Goal: Task Accomplishment & Management: Complete application form

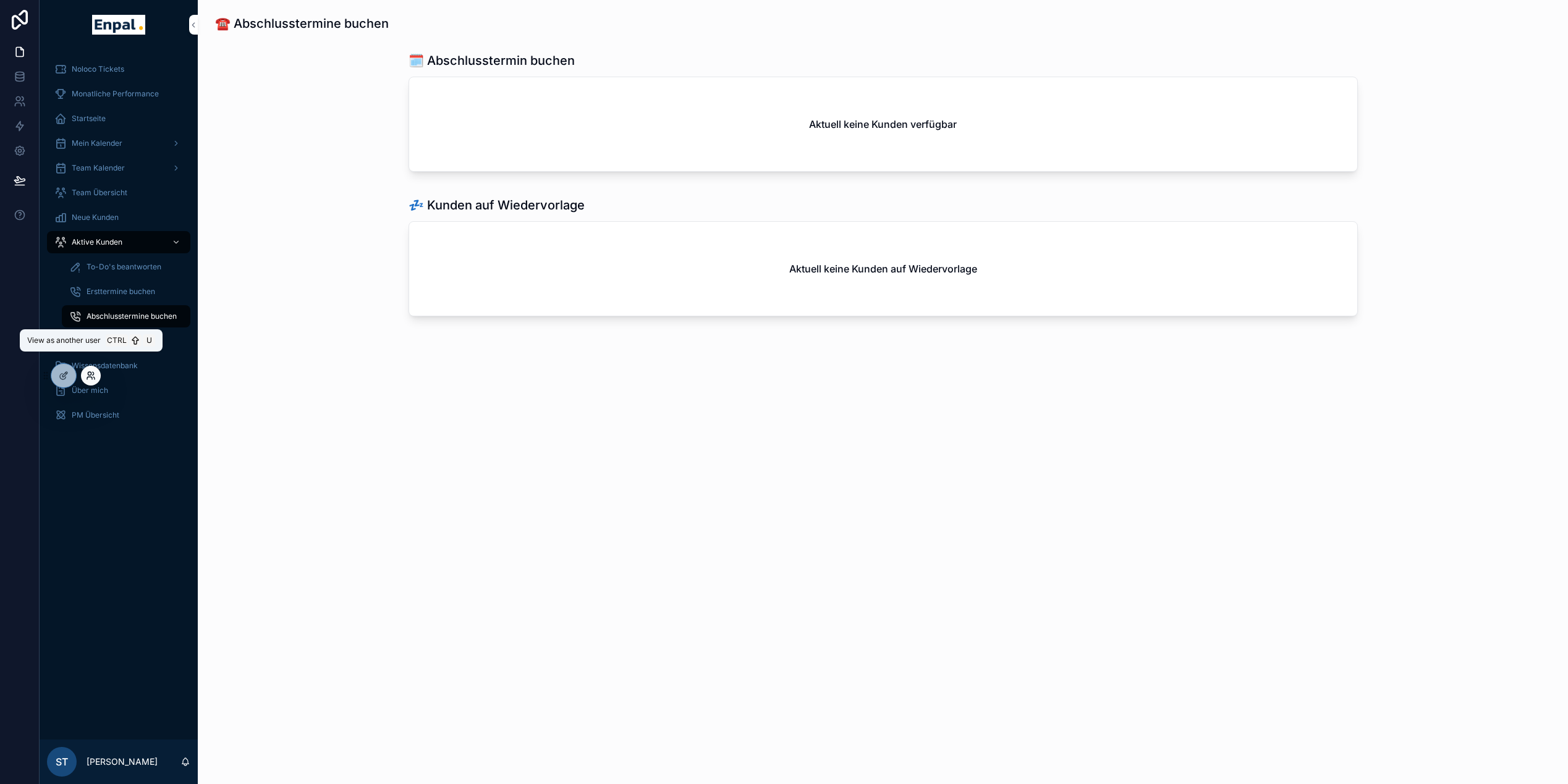
click at [90, 377] on icon at bounding box center [90, 378] width 5 height 2
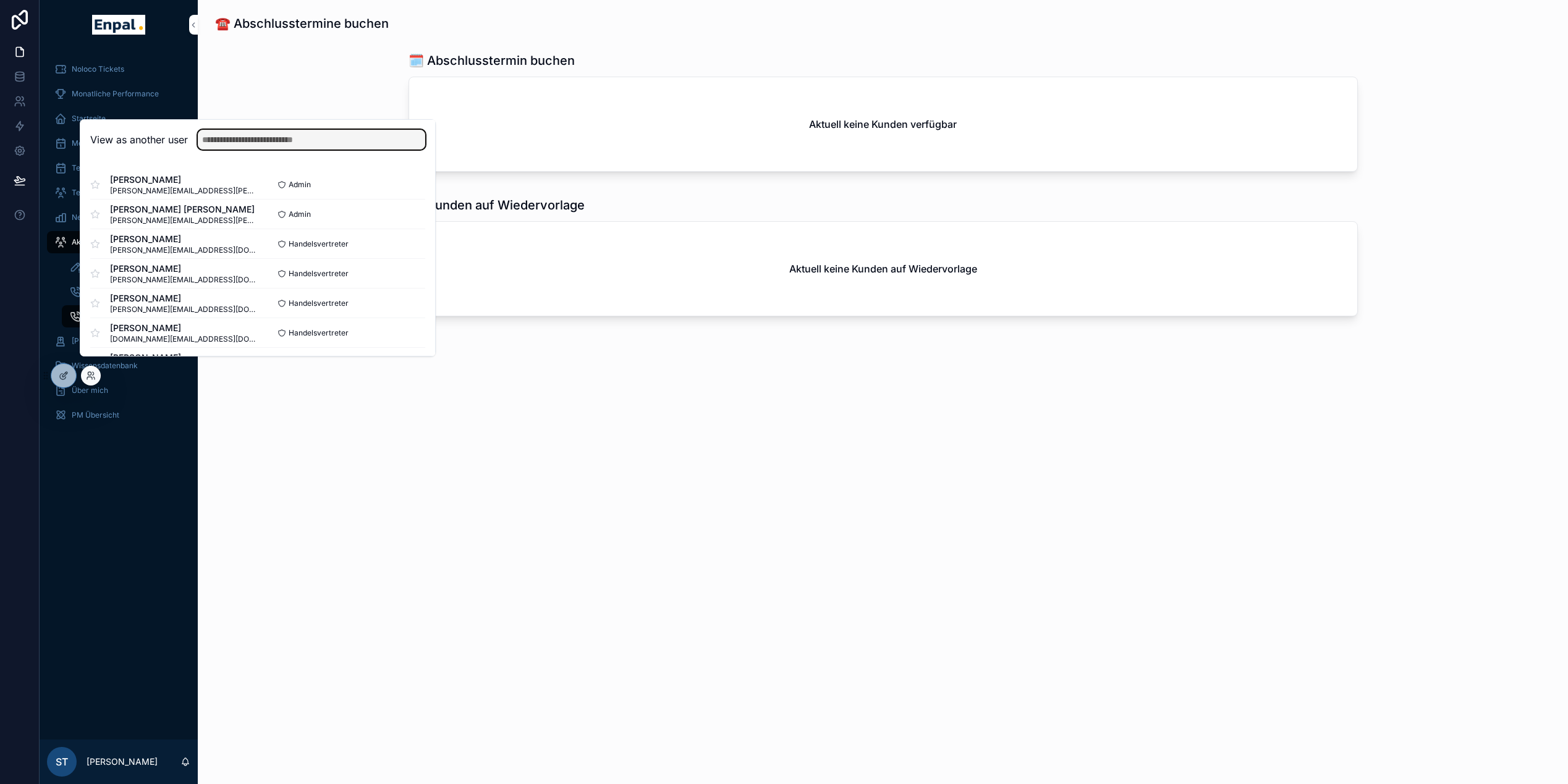
click at [241, 150] on input "text" at bounding box center [311, 139] width 227 height 20
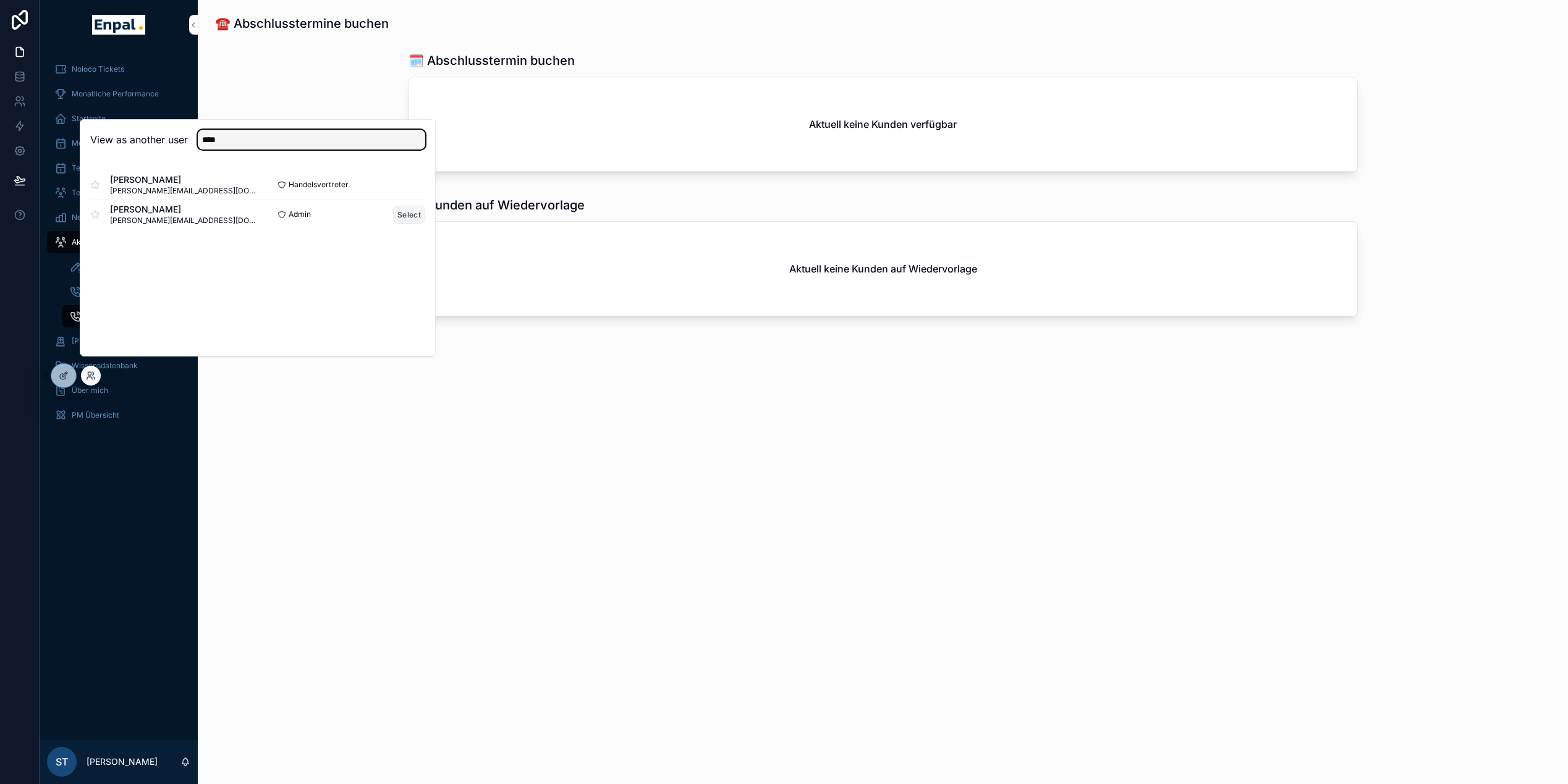
type input "****"
click at [403, 222] on button "Select" at bounding box center [408, 215] width 32 height 18
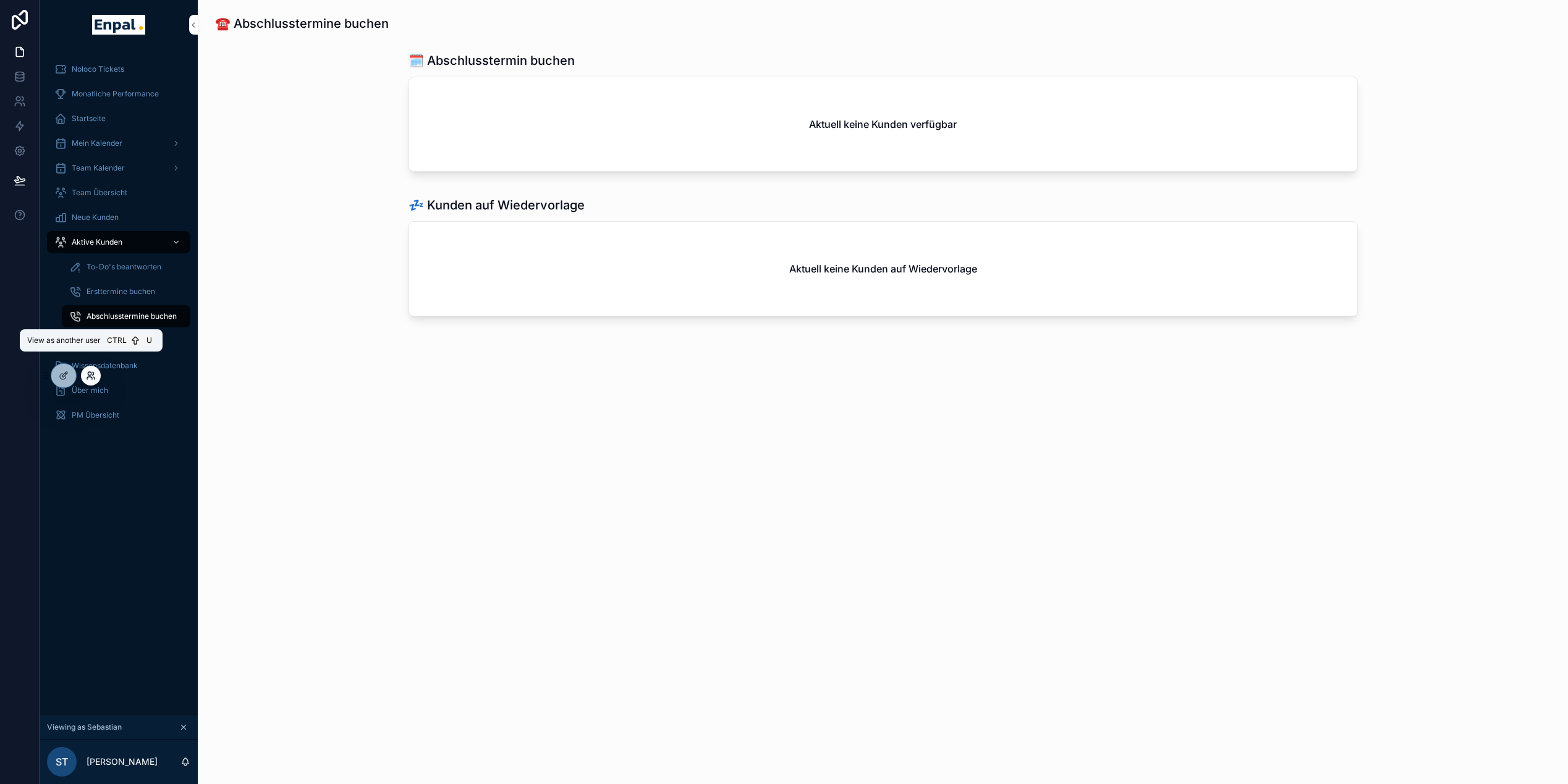
click at [91, 379] on icon at bounding box center [90, 375] width 10 height 10
click at [96, 492] on div "Noloco Tickets Monatliche Performance Startseite Mein Kalender Team Kalender Te…" at bounding box center [119, 383] width 158 height 666
click at [100, 413] on span "PM Übersicht" at bounding box center [95, 415] width 47 height 10
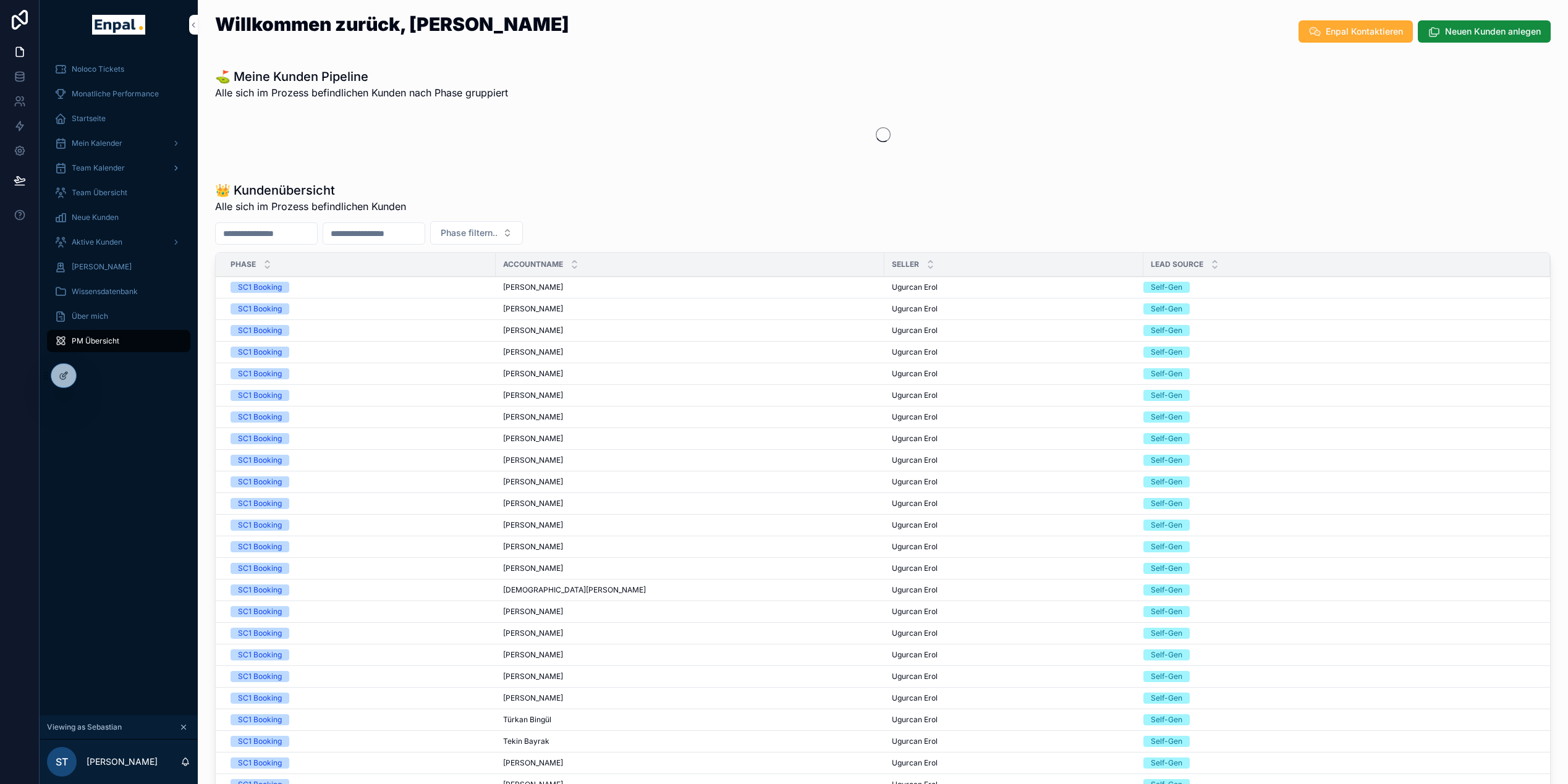
click at [90, 167] on span "Team Kalender" at bounding box center [98, 168] width 53 height 10
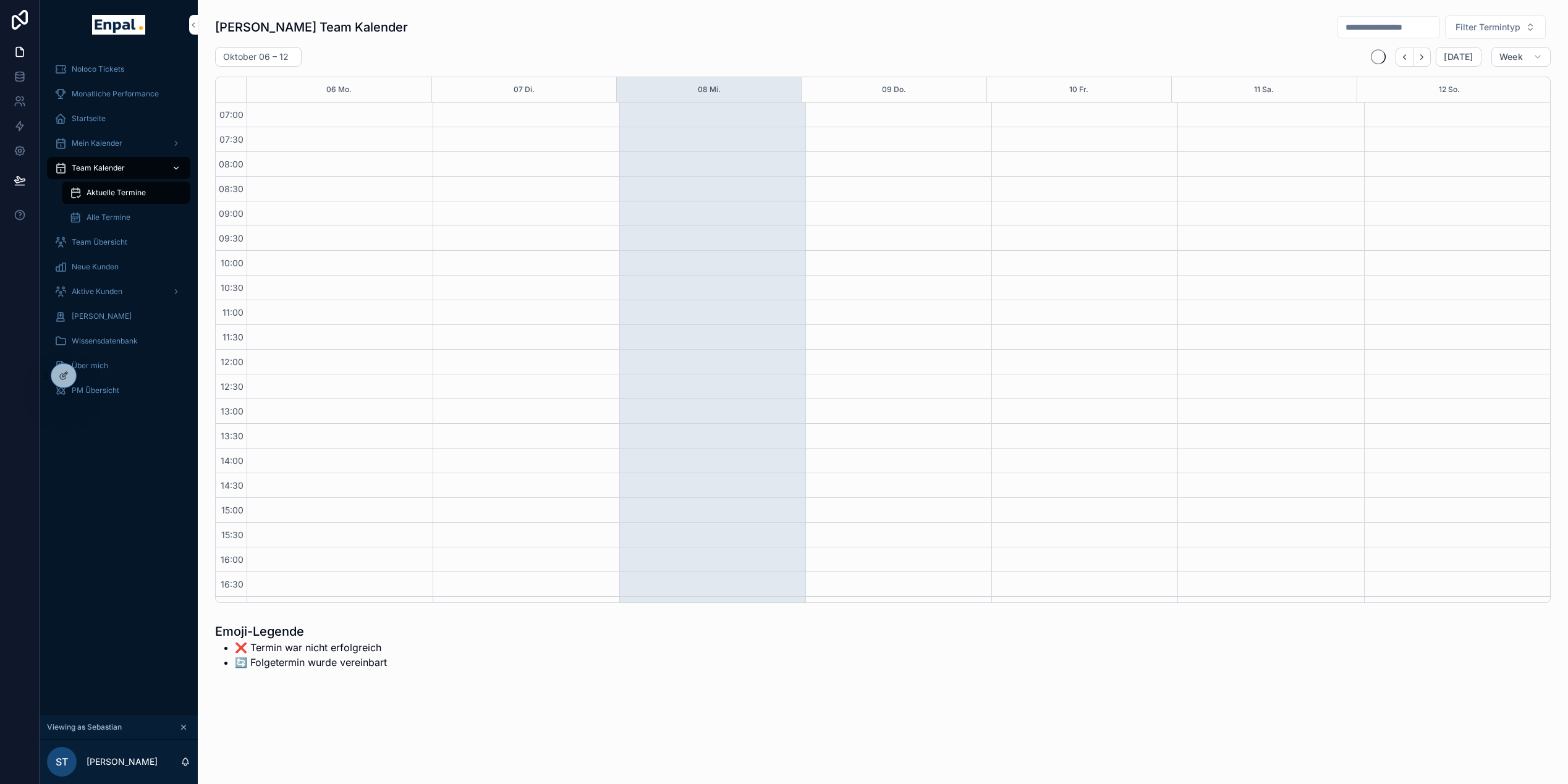
scroll to position [234, 0]
click at [1417, 34] on input "scrollable content" at bounding box center [1388, 27] width 101 height 17
click at [101, 247] on span "Team Übersicht" at bounding box center [99, 242] width 55 height 10
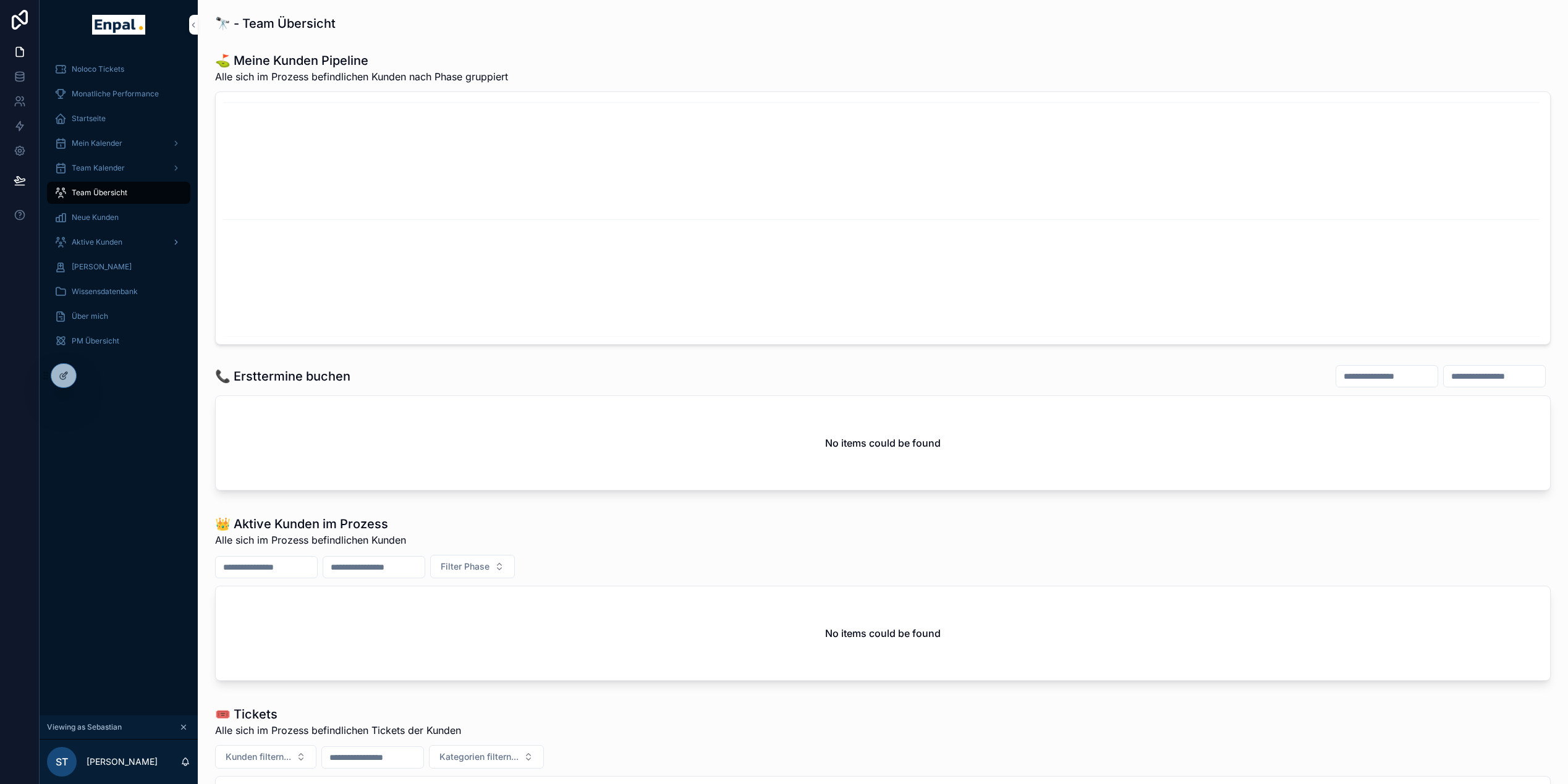
click at [94, 243] on span "Aktive Kunden" at bounding box center [97, 242] width 51 height 10
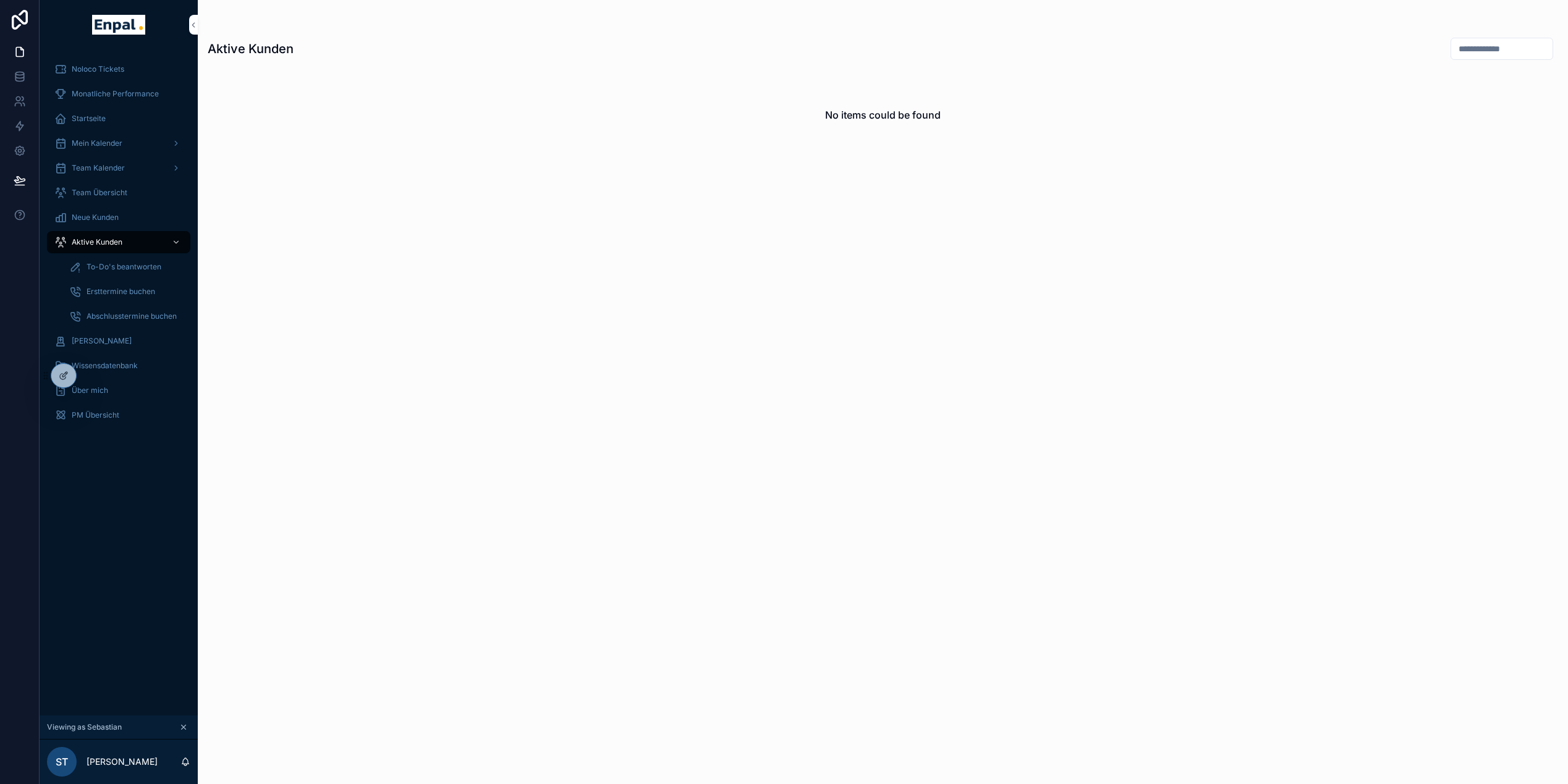
click at [94, 121] on span "Startseite" at bounding box center [89, 119] width 34 height 10
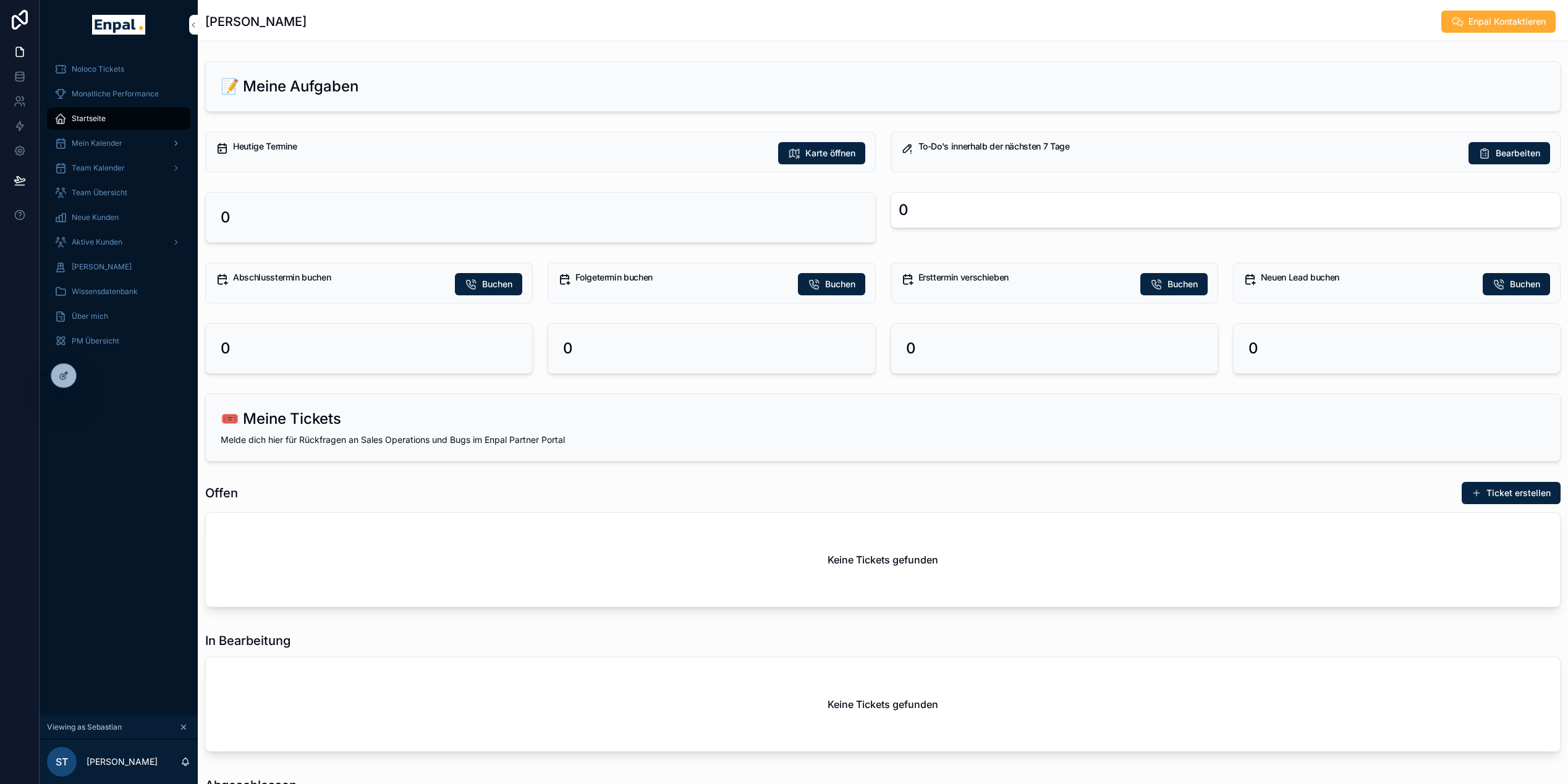
click at [108, 150] on div "Mein Kalender" at bounding box center [119, 143] width 129 height 20
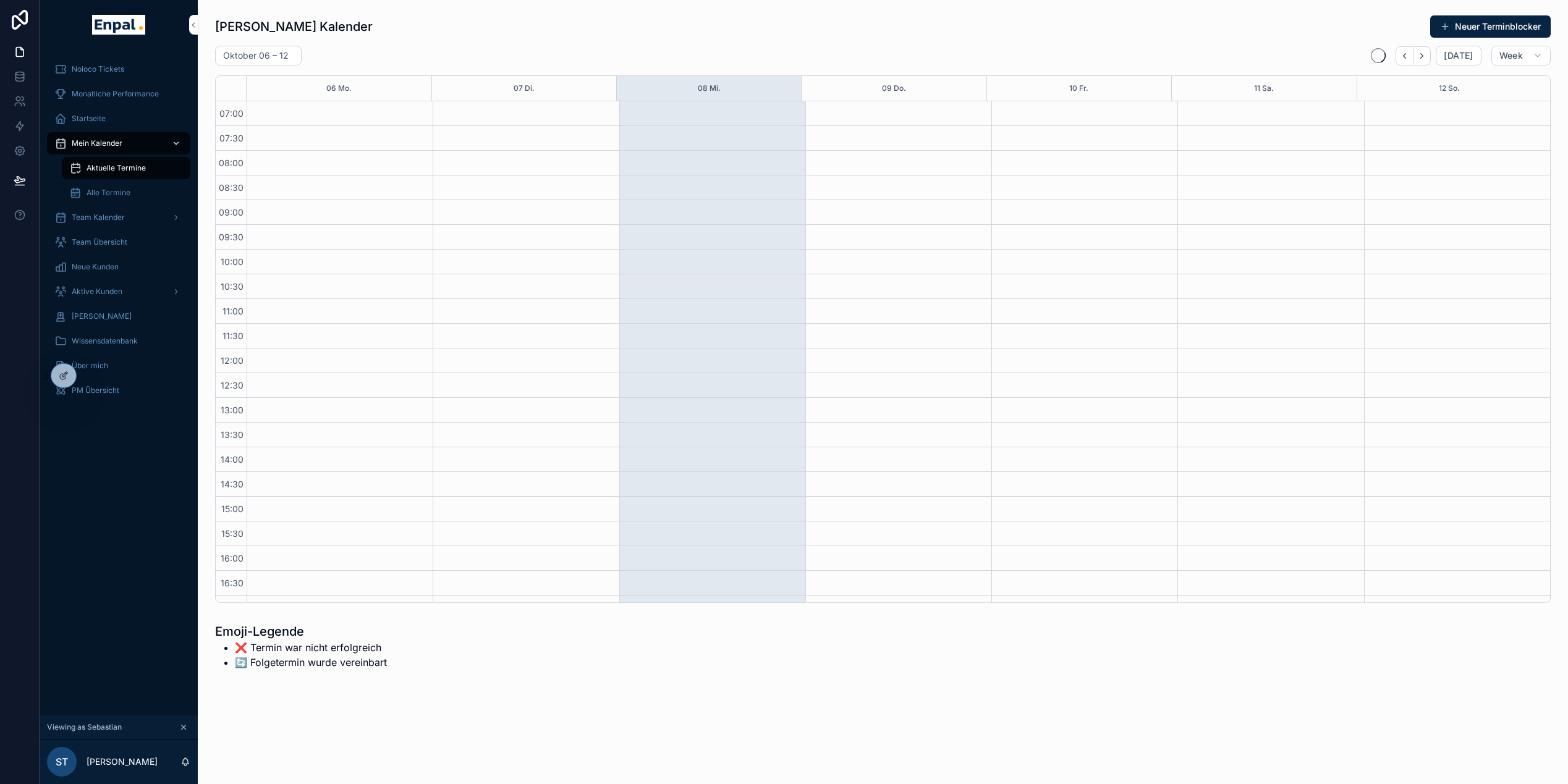
scroll to position [234, 0]
click at [90, 374] on icon at bounding box center [90, 375] width 10 height 10
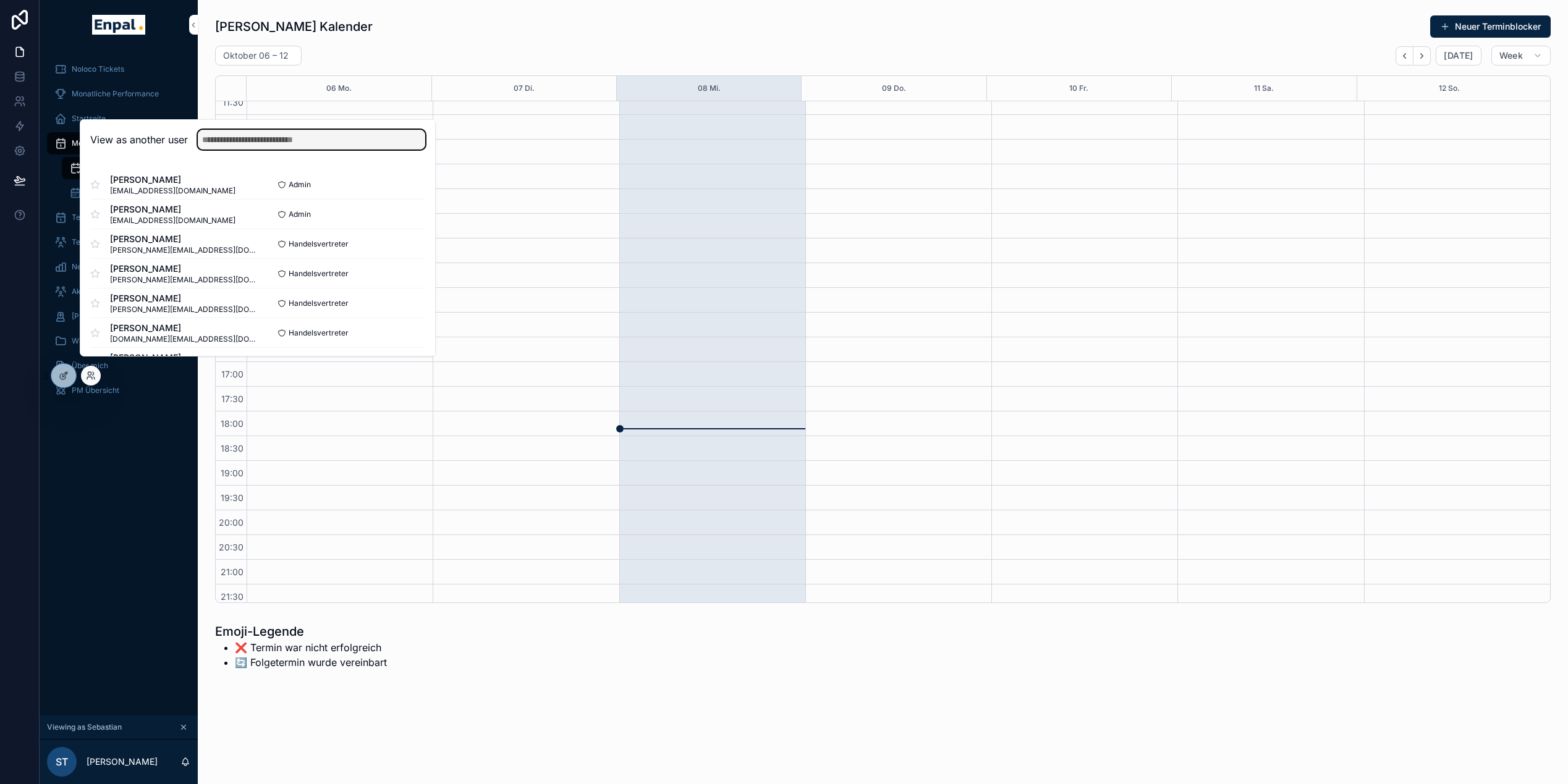
click at [257, 150] on input "text" at bounding box center [311, 139] width 227 height 20
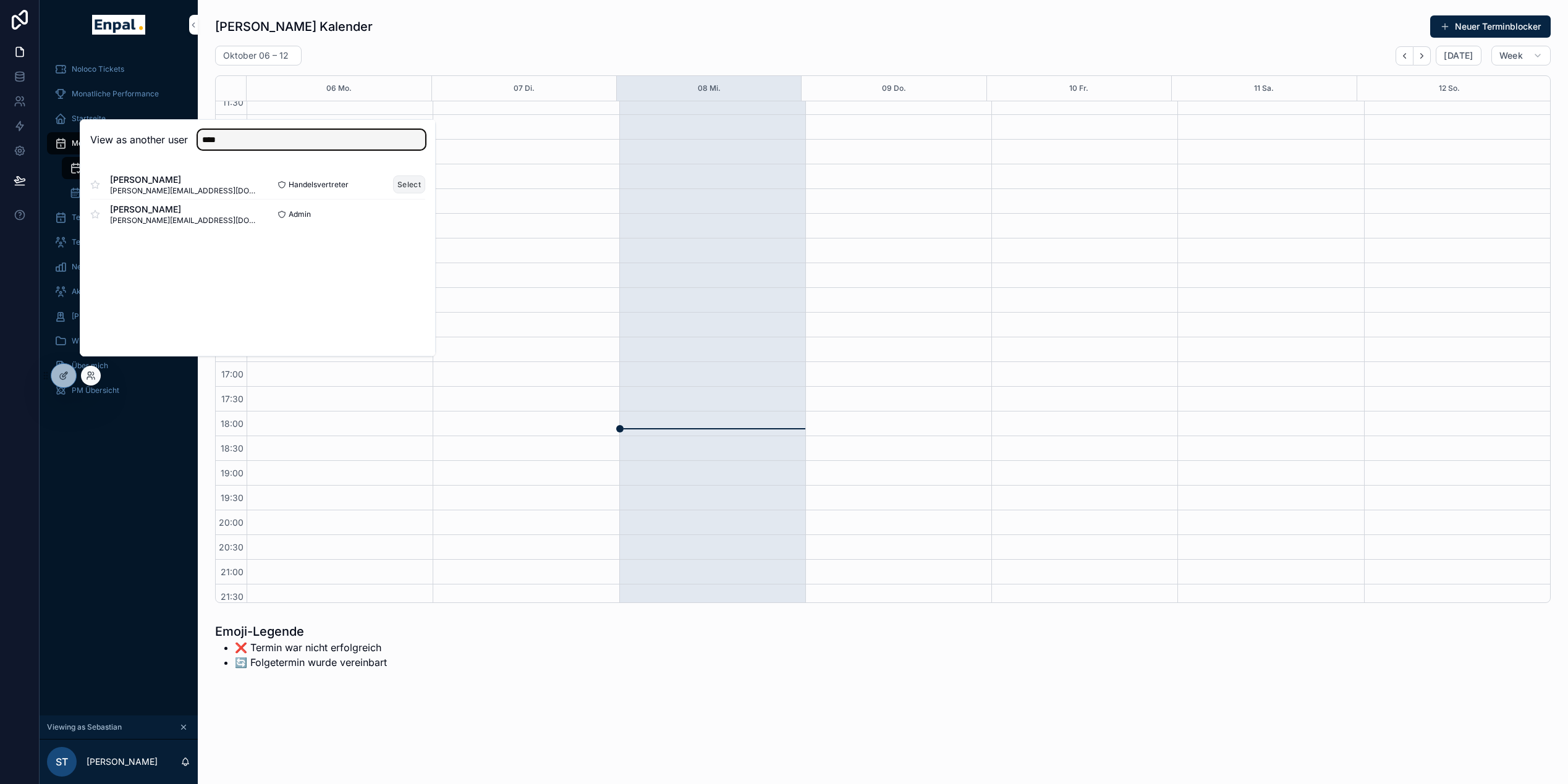
type input "****"
click at [401, 193] on button "Select" at bounding box center [408, 184] width 32 height 18
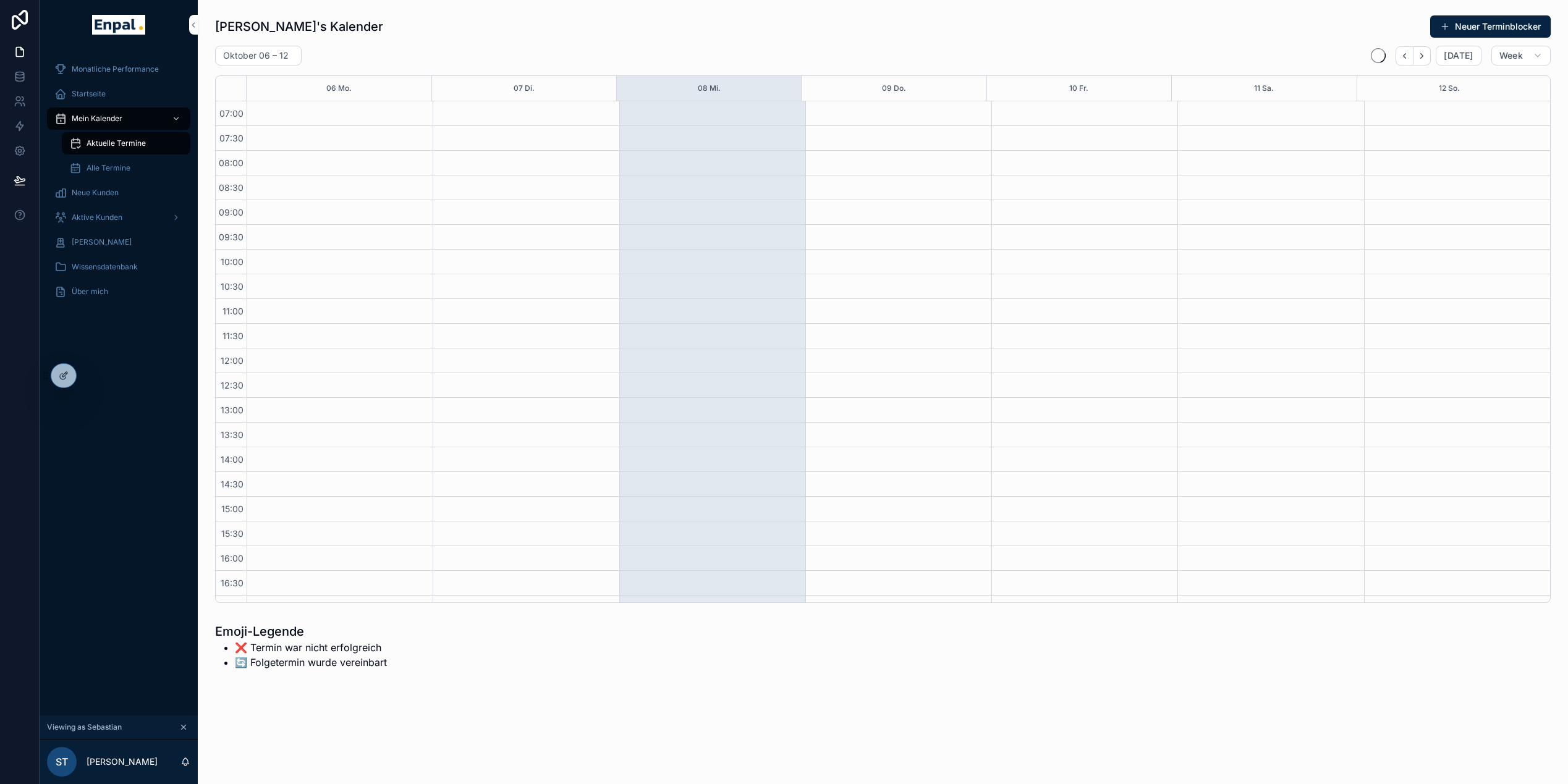
scroll to position [234, 0]
click at [91, 378] on icon at bounding box center [90, 378] width 5 height 2
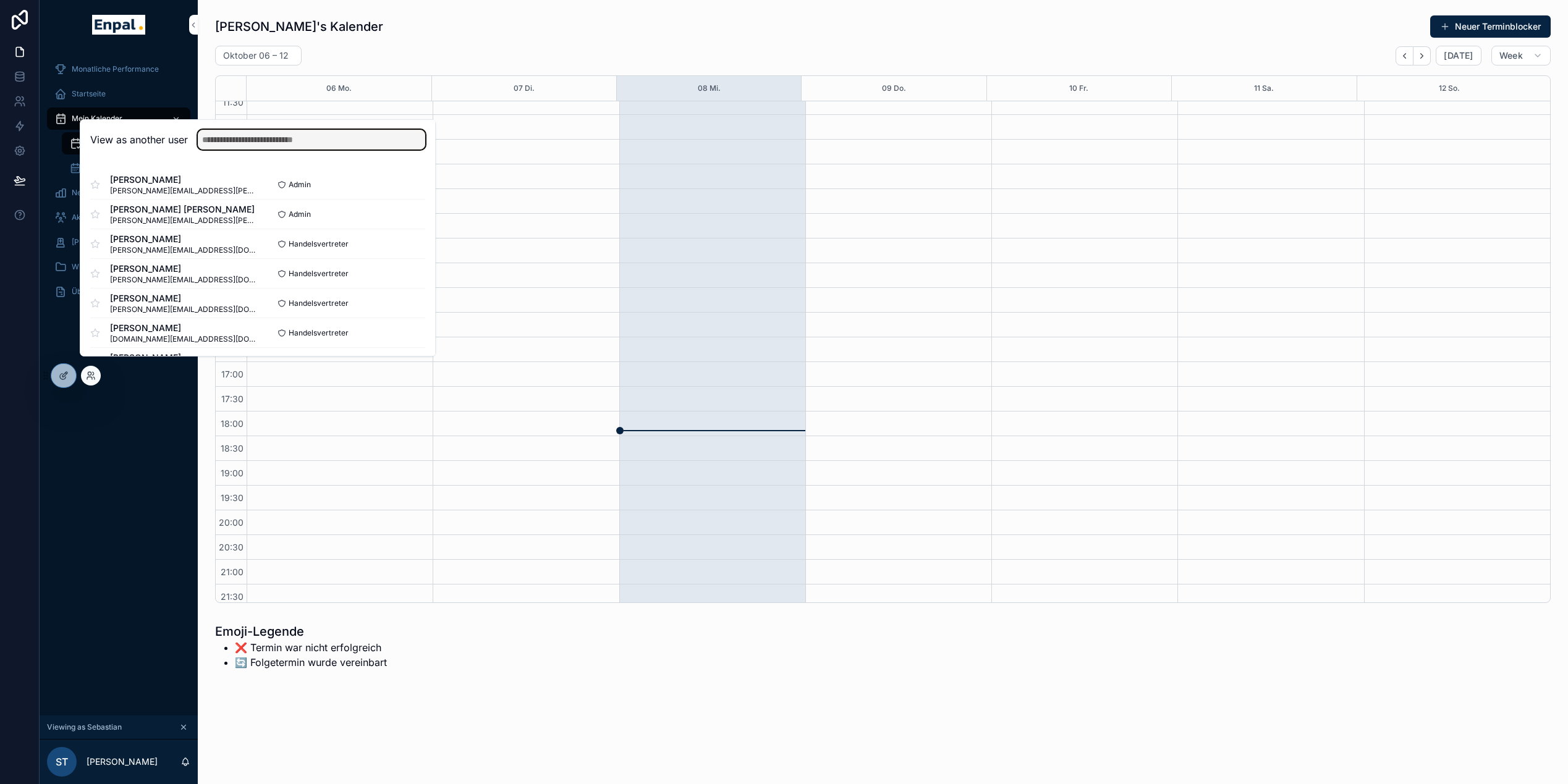
click at [275, 150] on input "text" at bounding box center [311, 139] width 227 height 20
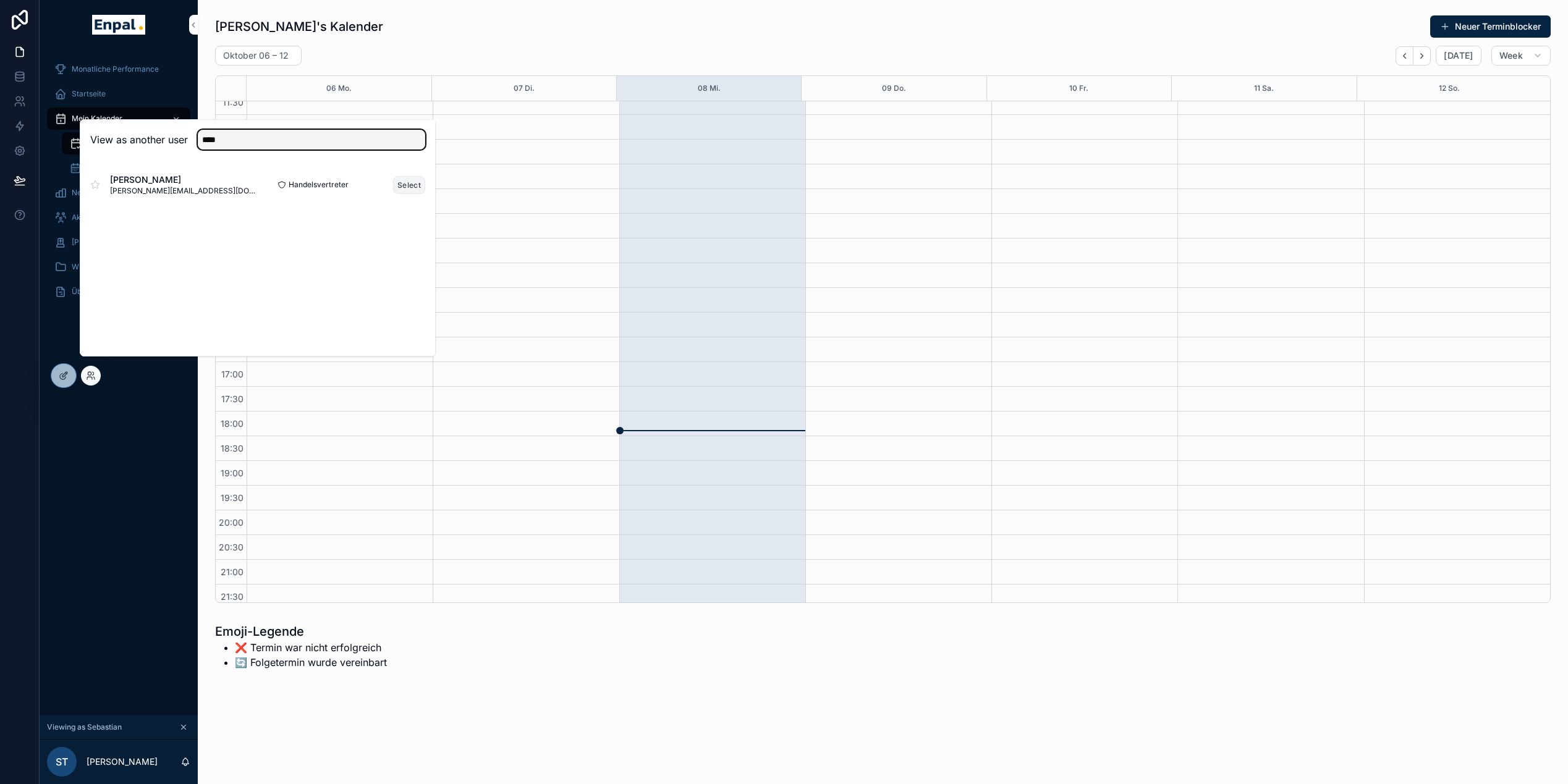
type input "****"
click at [410, 194] on button "Select" at bounding box center [408, 185] width 32 height 18
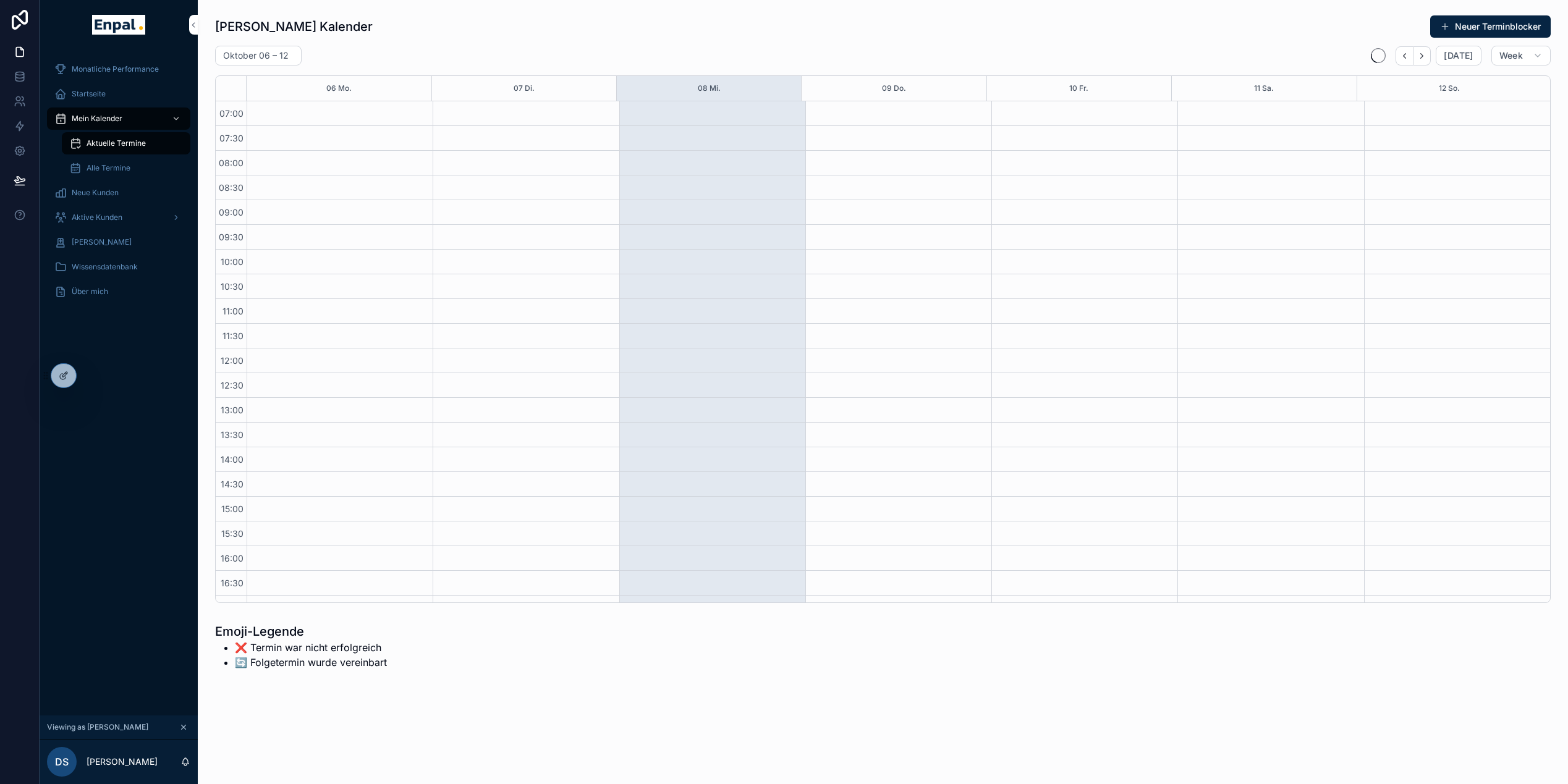
scroll to position [234, 0]
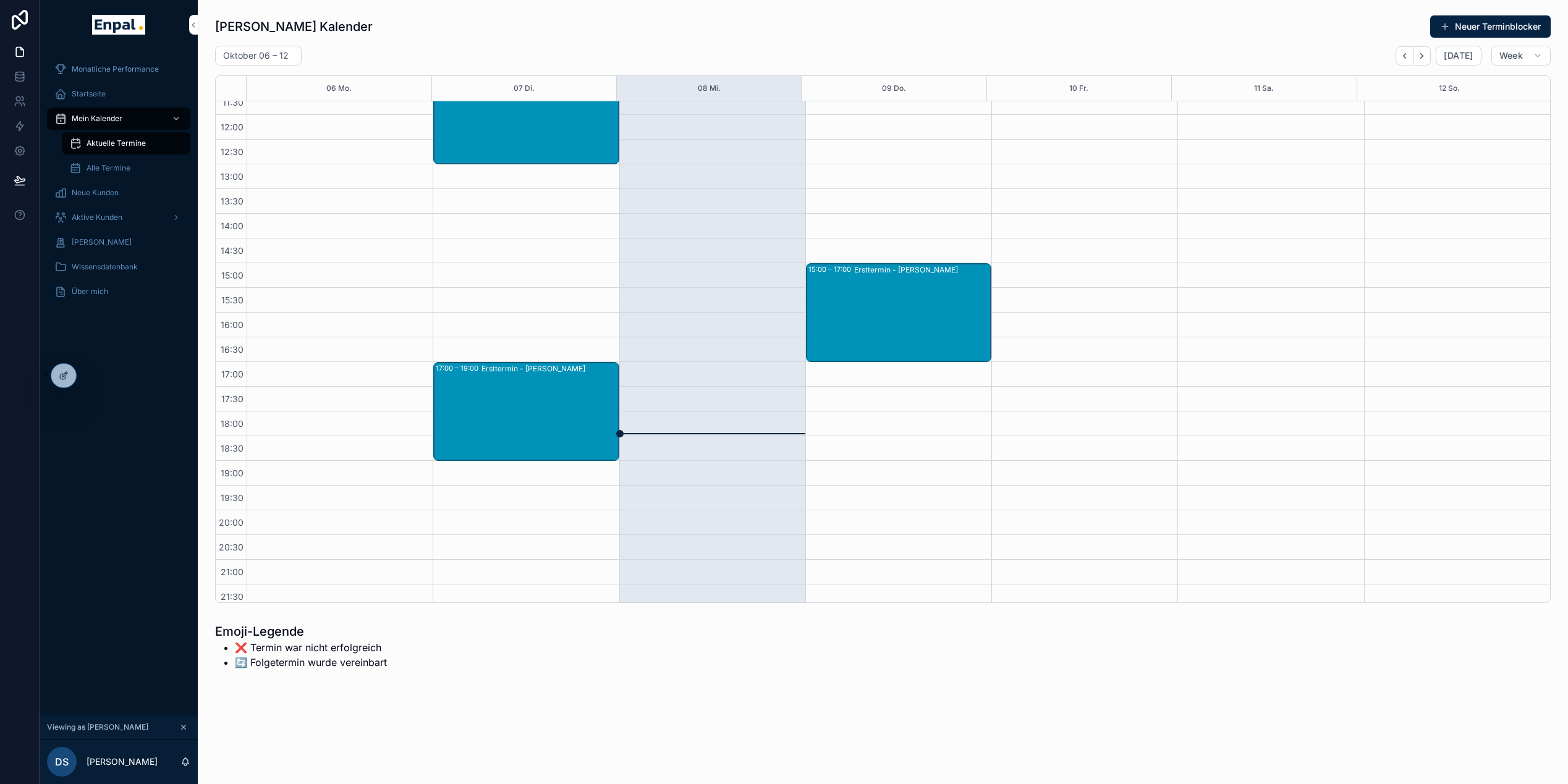
click at [105, 165] on span "Alle Termine" at bounding box center [108, 168] width 44 height 10
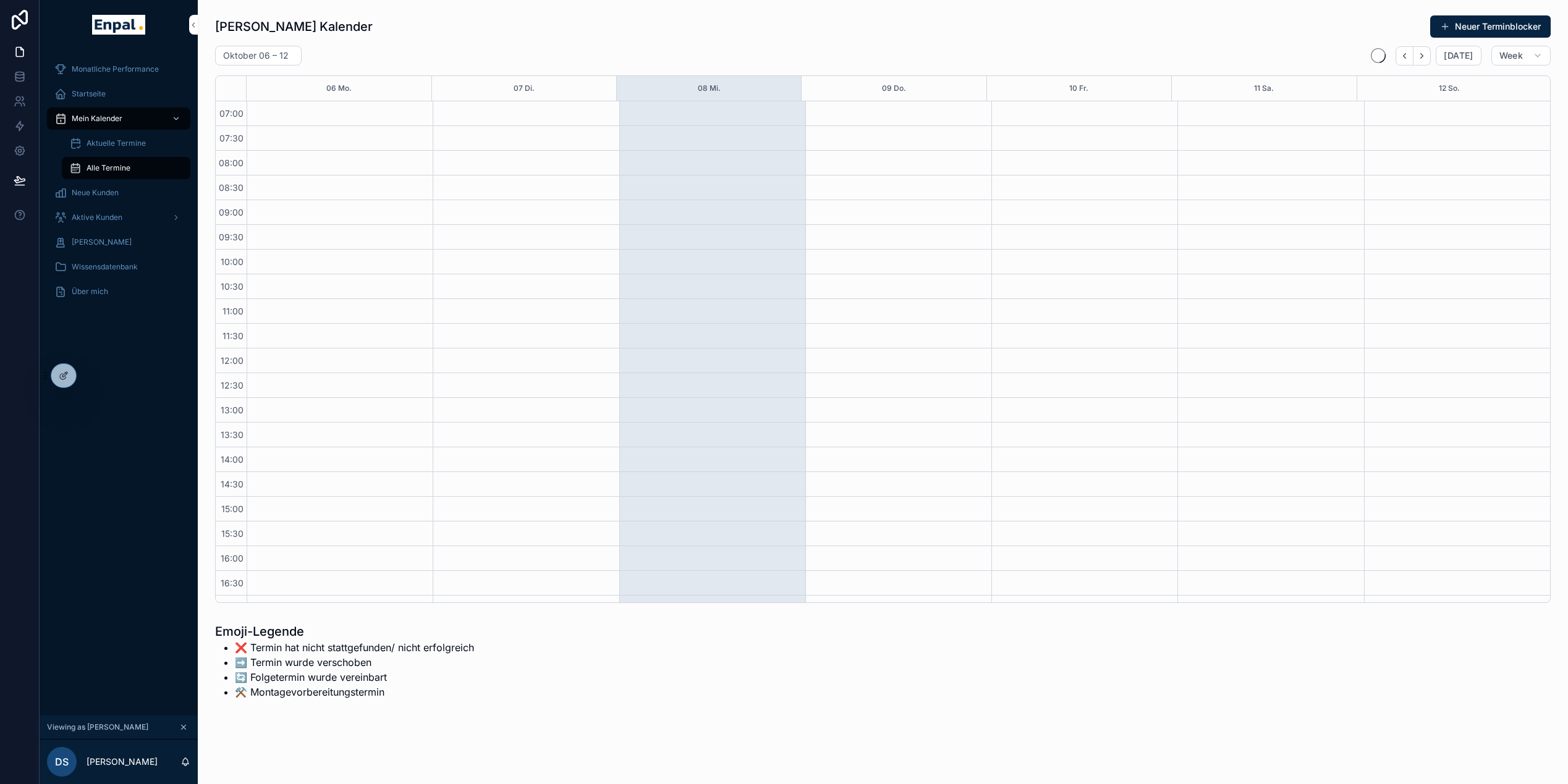
scroll to position [234, 0]
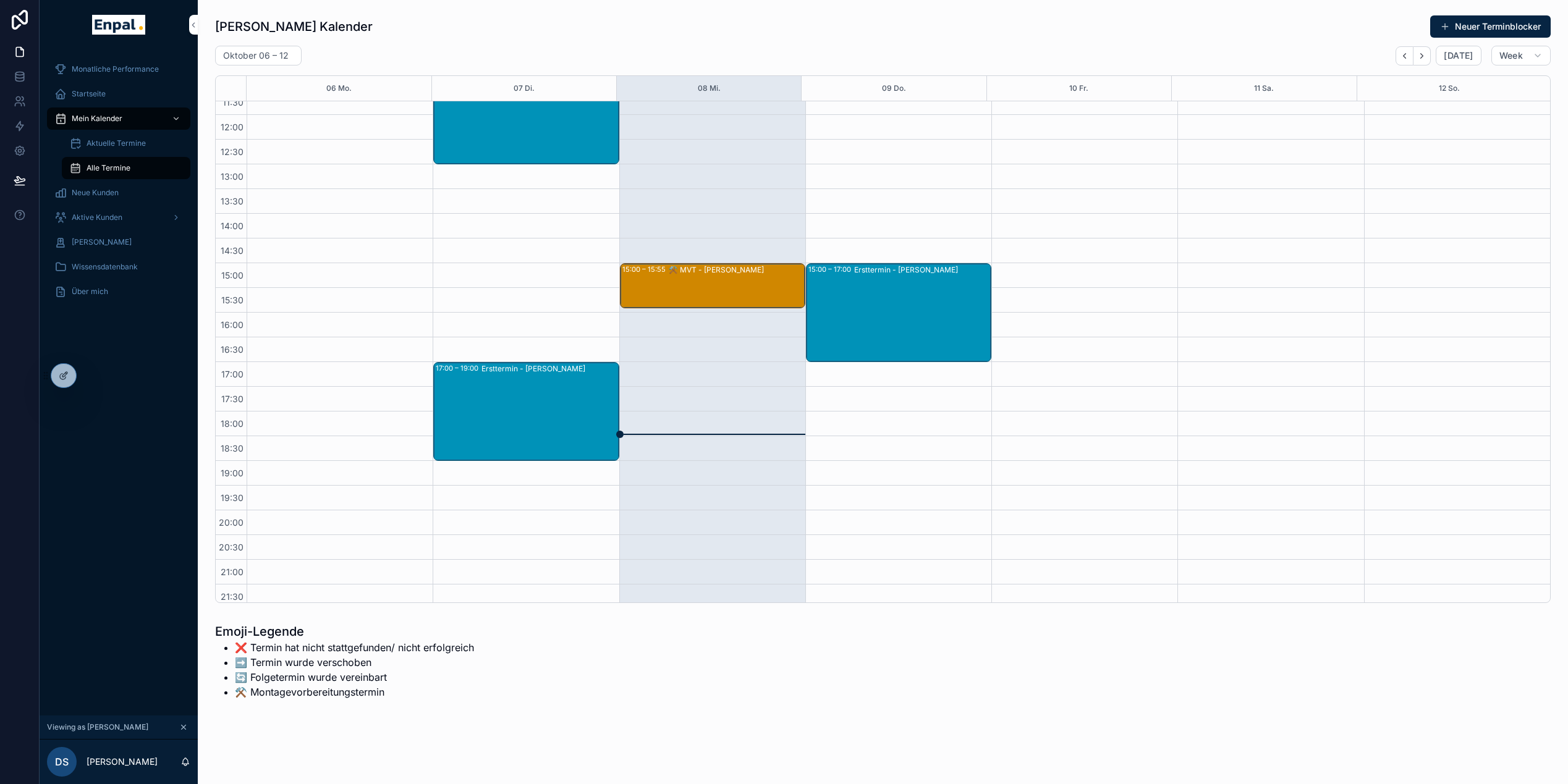
click at [93, 195] on span "Neue Kunden" at bounding box center [95, 193] width 47 height 10
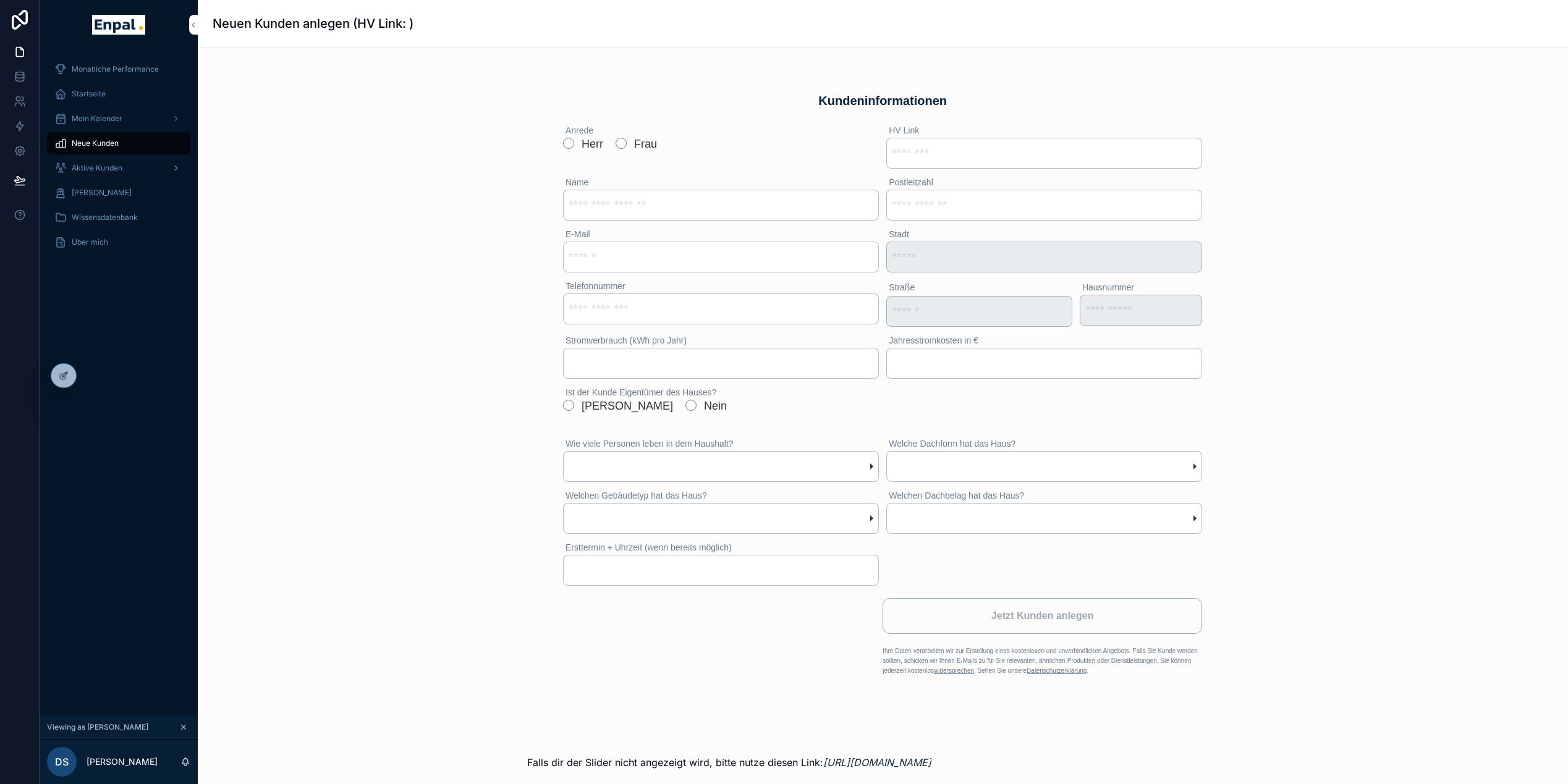
click at [98, 165] on span "Aktive Kunden" at bounding box center [97, 168] width 51 height 10
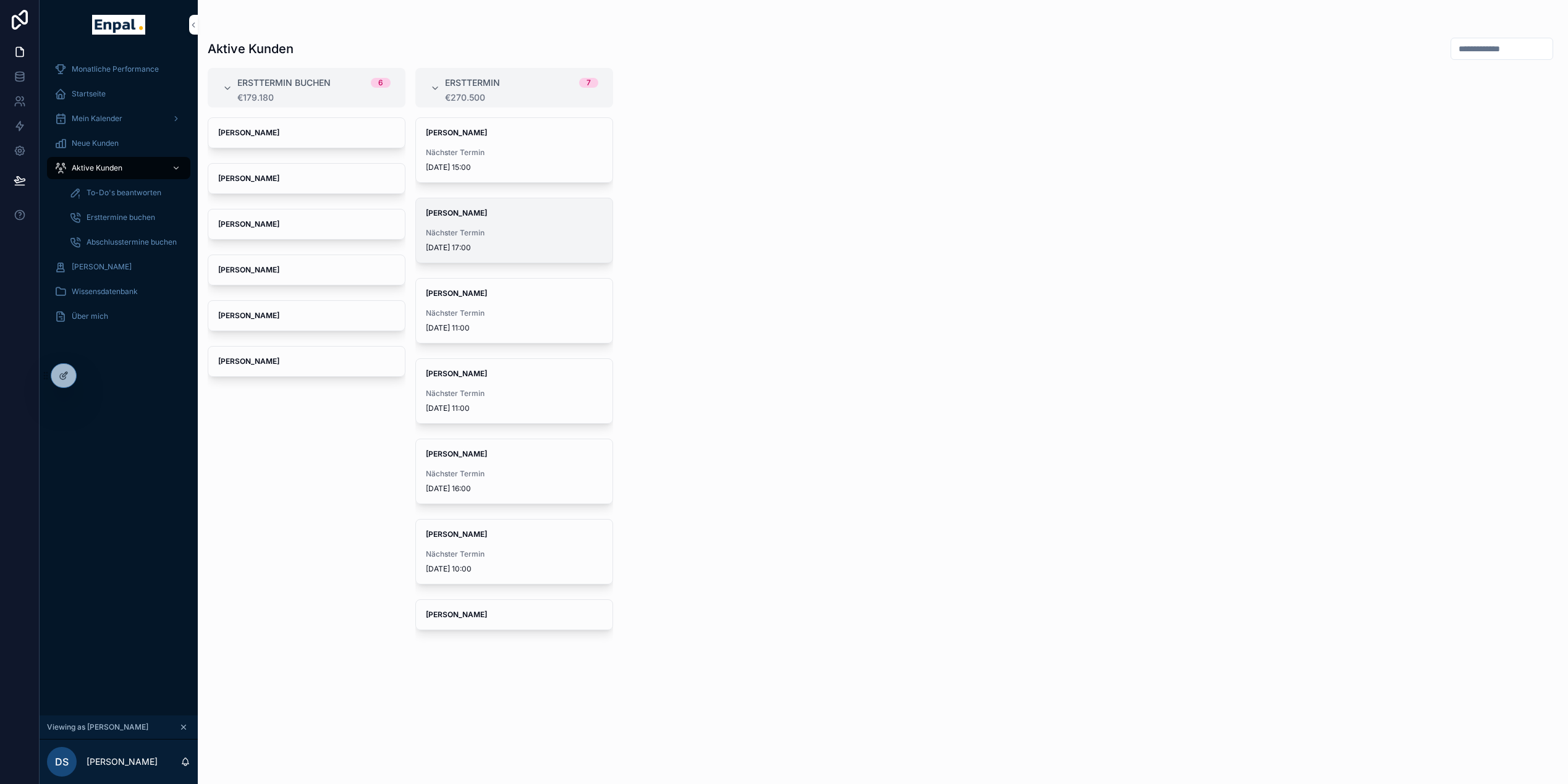
click at [457, 217] on strong "Tom Lawall" at bounding box center [456, 212] width 61 height 9
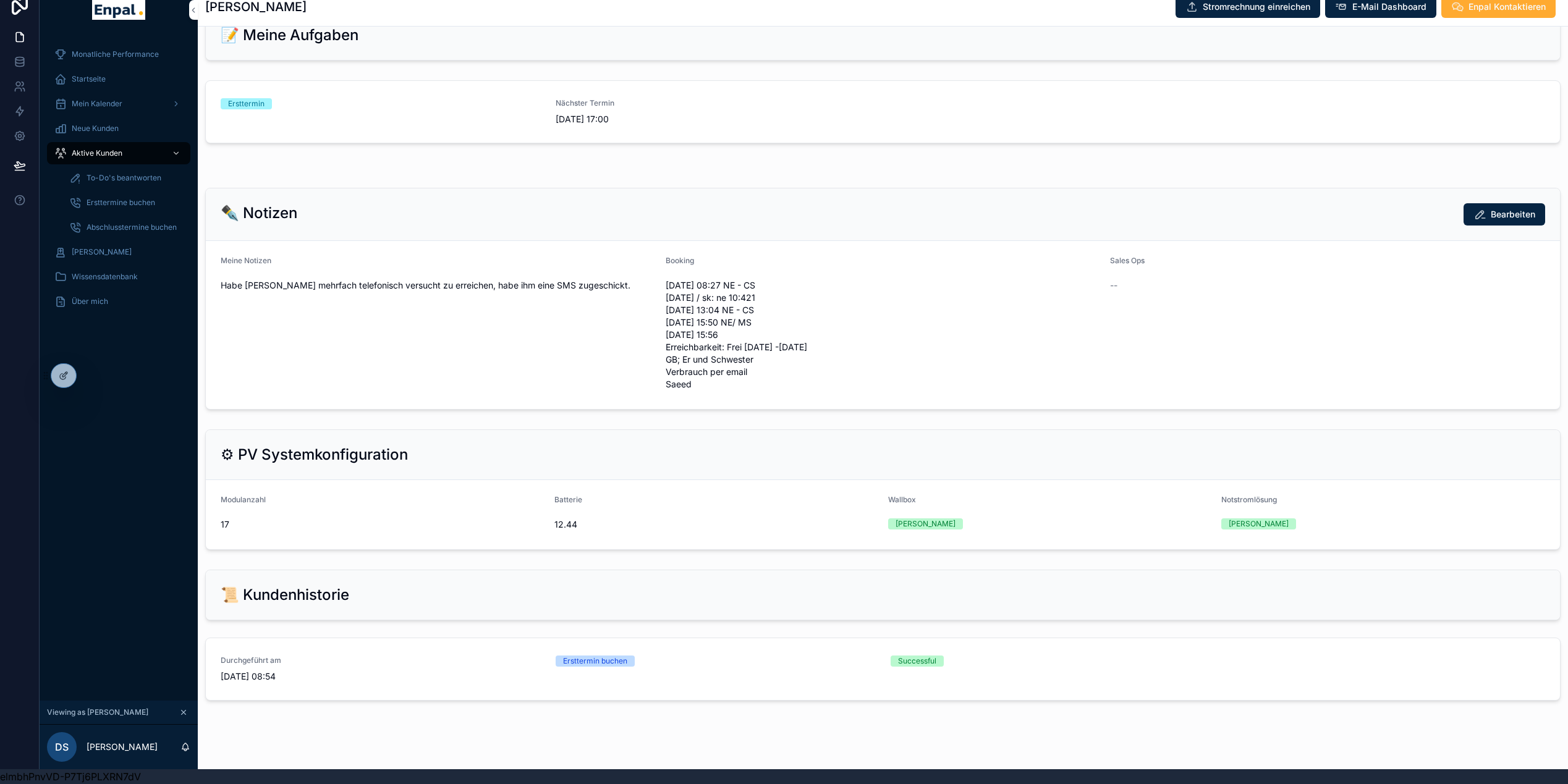
scroll to position [704, 0]
click at [419, 656] on span "Durchgeführt am" at bounding box center [380, 661] width 320 height 10
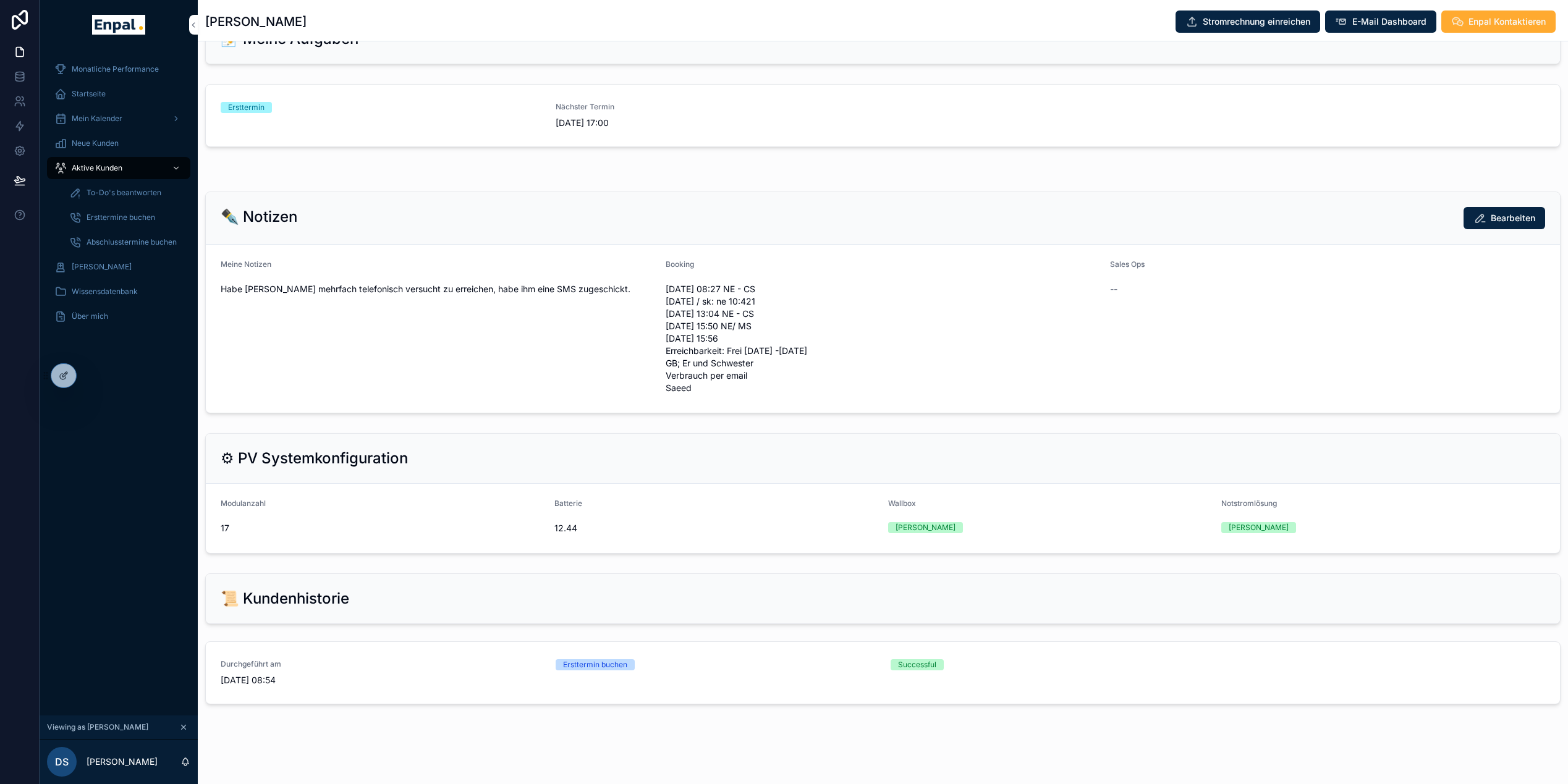
scroll to position [24, 0]
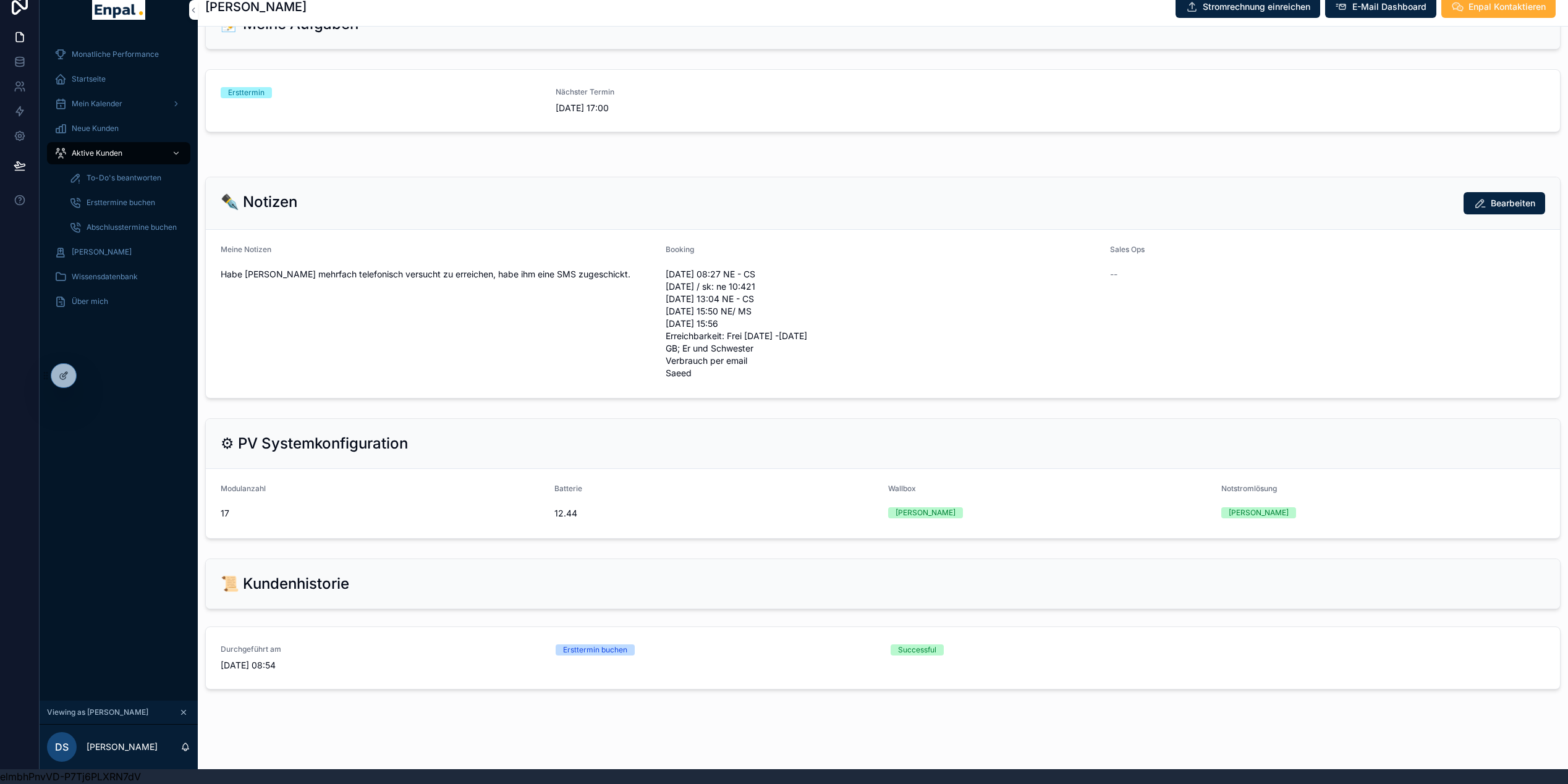
click at [594, 644] on div "Ersttermin buchen" at bounding box center [595, 650] width 64 height 11
click at [830, 651] on div "Ersttermin buchen" at bounding box center [715, 657] width 320 height 27
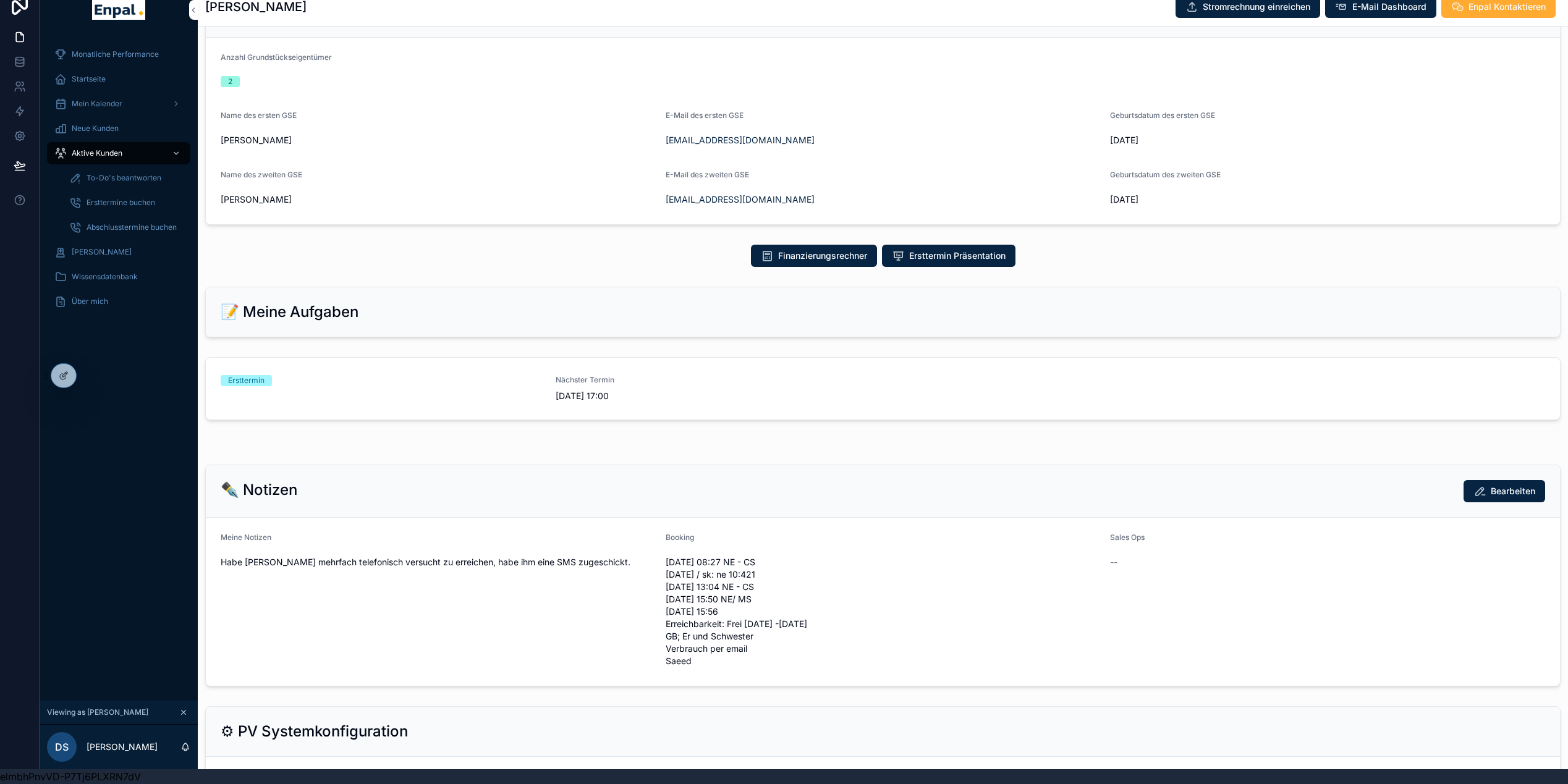
scroll to position [427, 0]
click at [556, 377] on div "Nächster Termin 7.10.2025 17:00" at bounding box center [715, 389] width 320 height 27
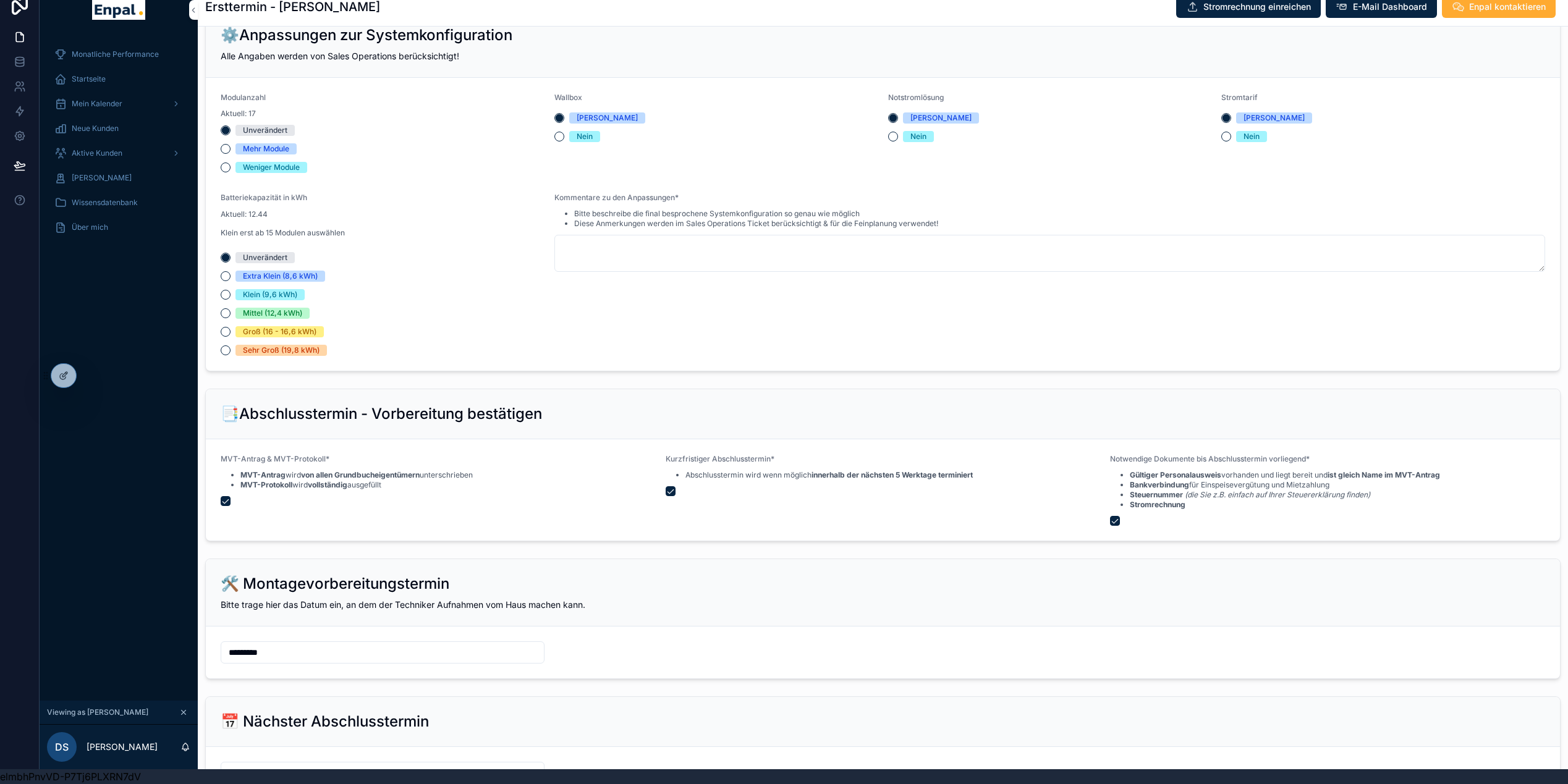
scroll to position [1093, 0]
click at [663, 243] on textarea "scrollable content" at bounding box center [1049, 255] width 990 height 37
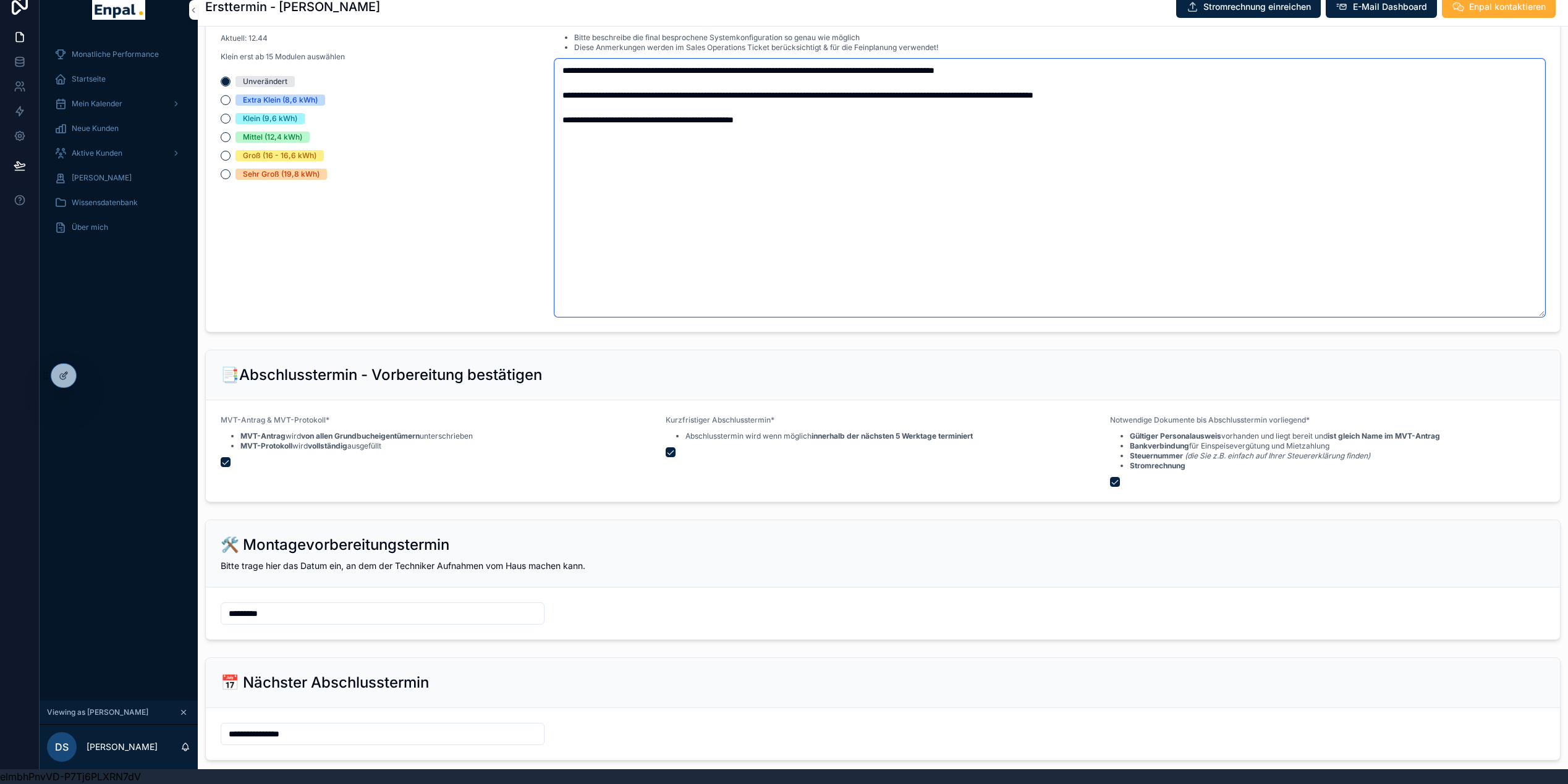
scroll to position [1378, 0]
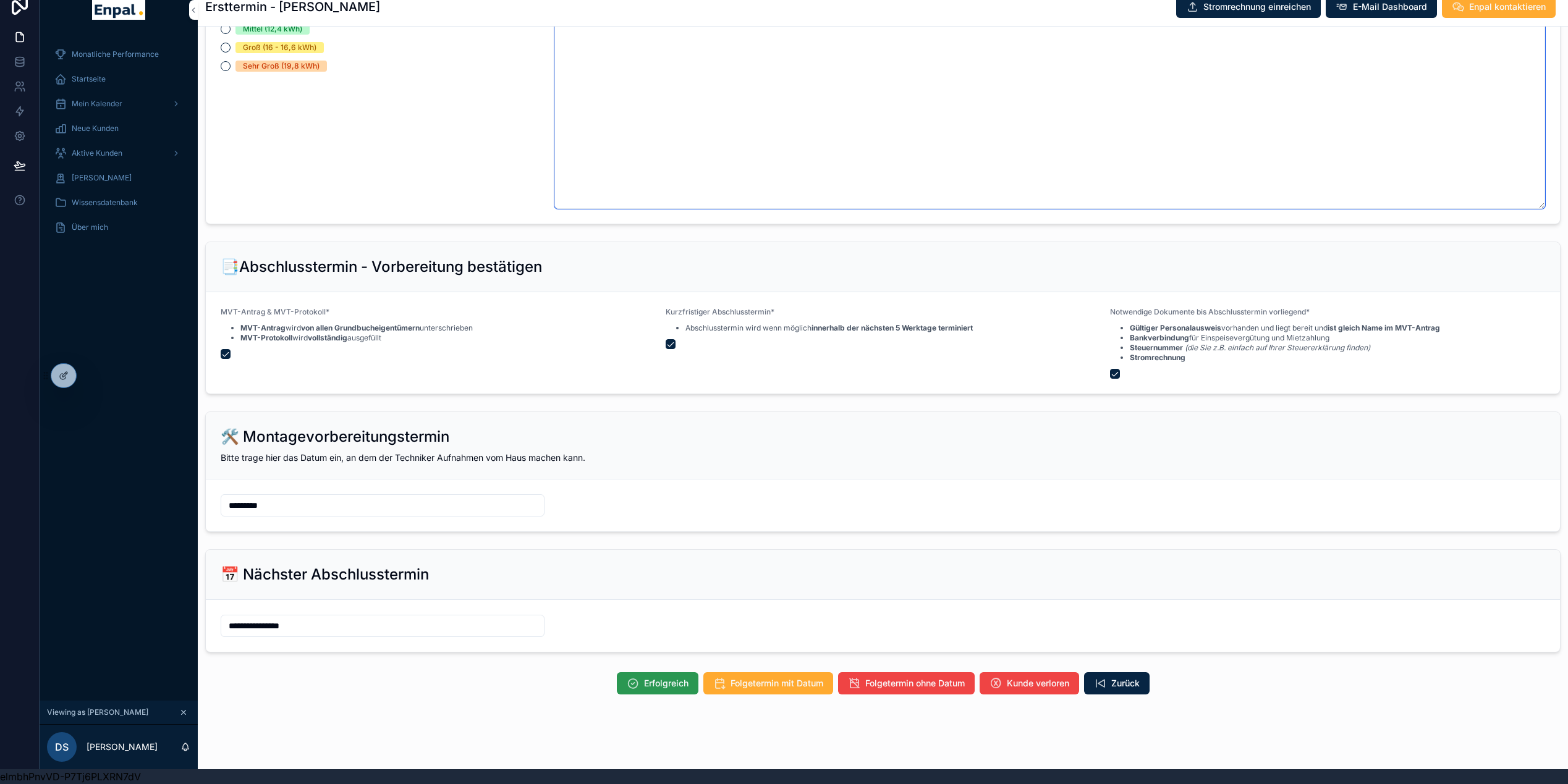
type textarea "**********"
click at [672, 677] on span "Erfolgreich" at bounding box center [665, 682] width 45 height 12
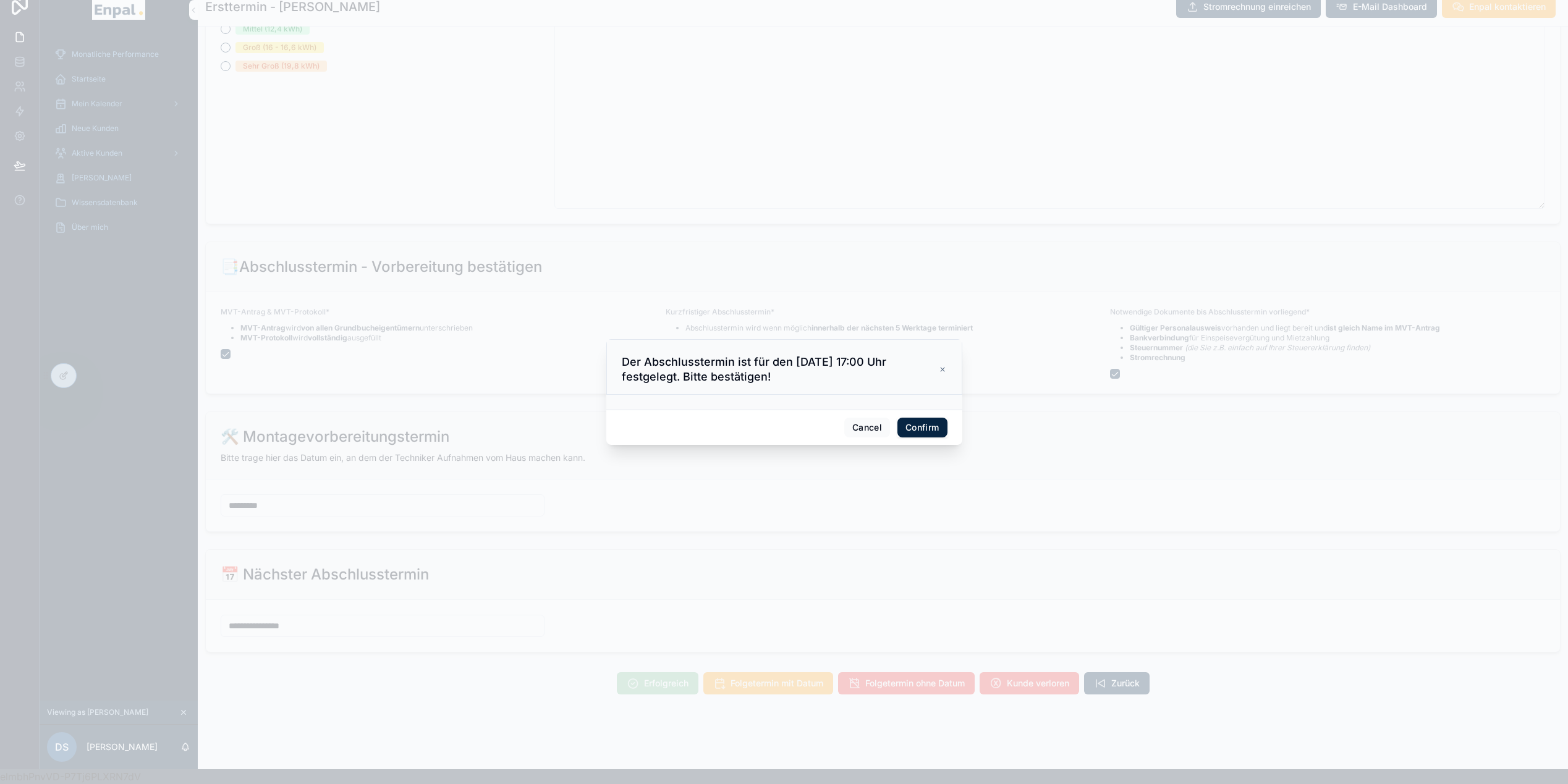
click at [928, 434] on button "Confirm" at bounding box center [921, 427] width 50 height 20
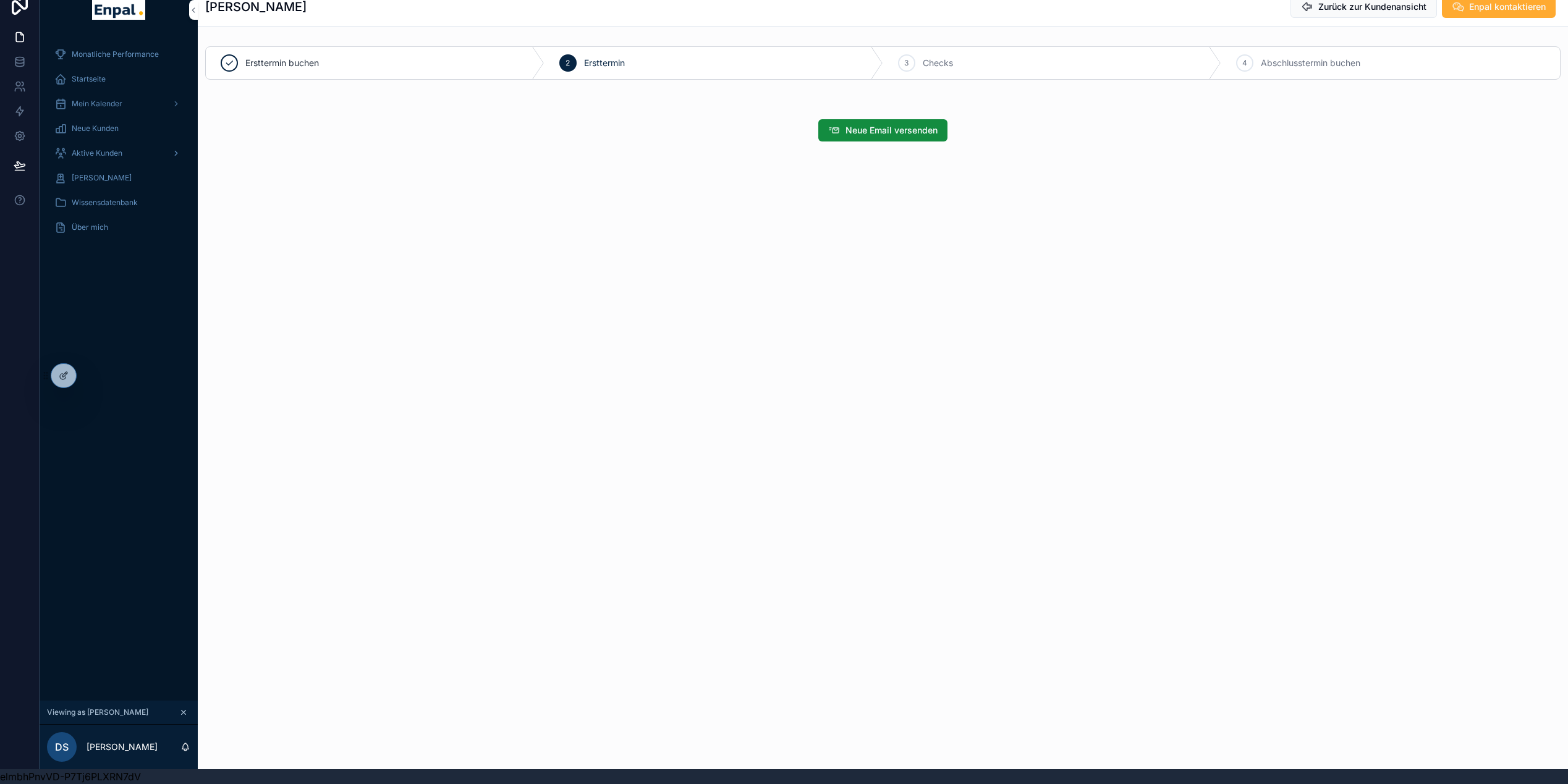
click at [96, 148] on span "Aktive Kunden" at bounding box center [97, 153] width 51 height 10
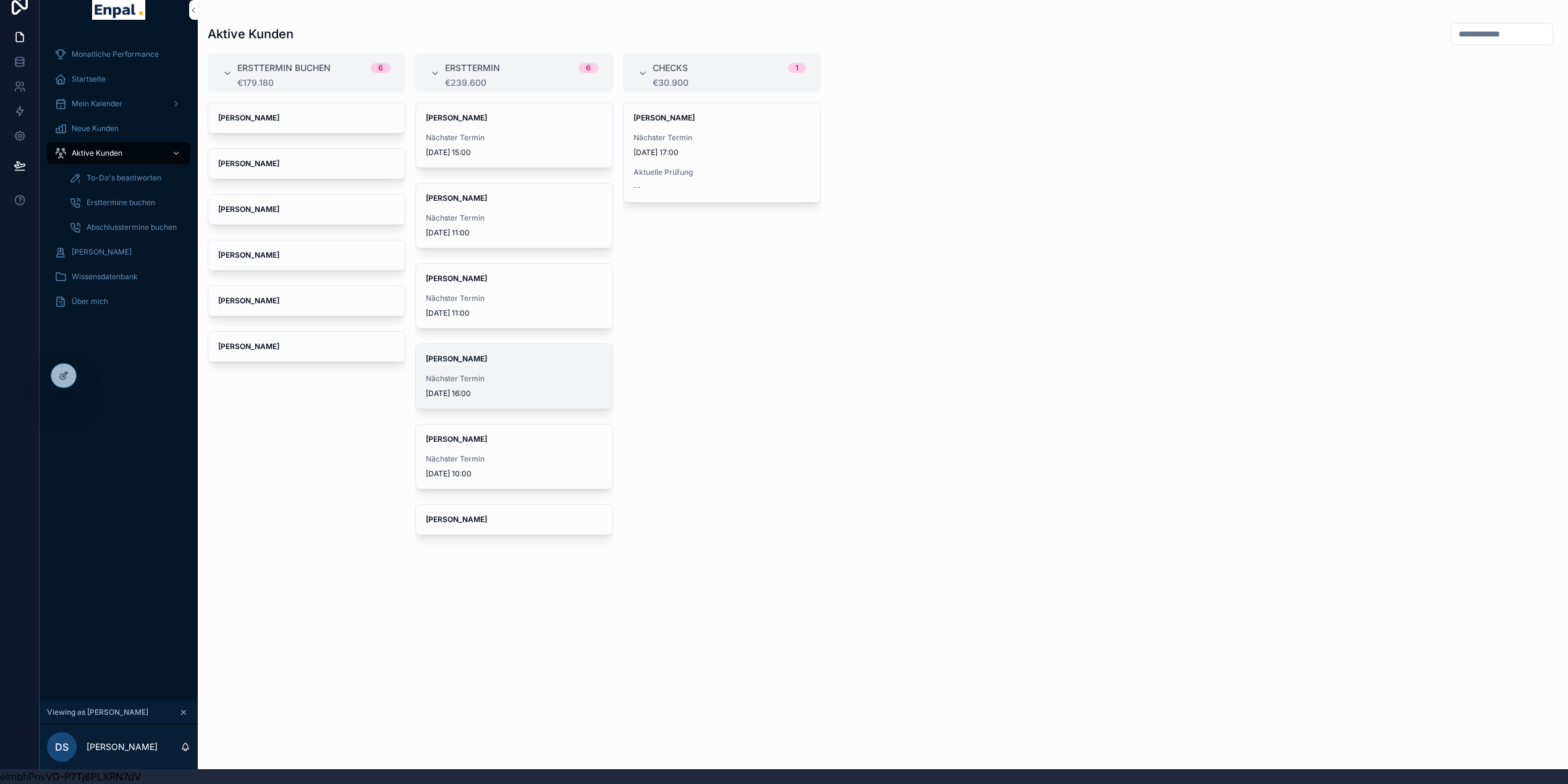
click at [494, 357] on div "Susann John Nächster Termin 24.9.2025 16:00" at bounding box center [514, 376] width 196 height 64
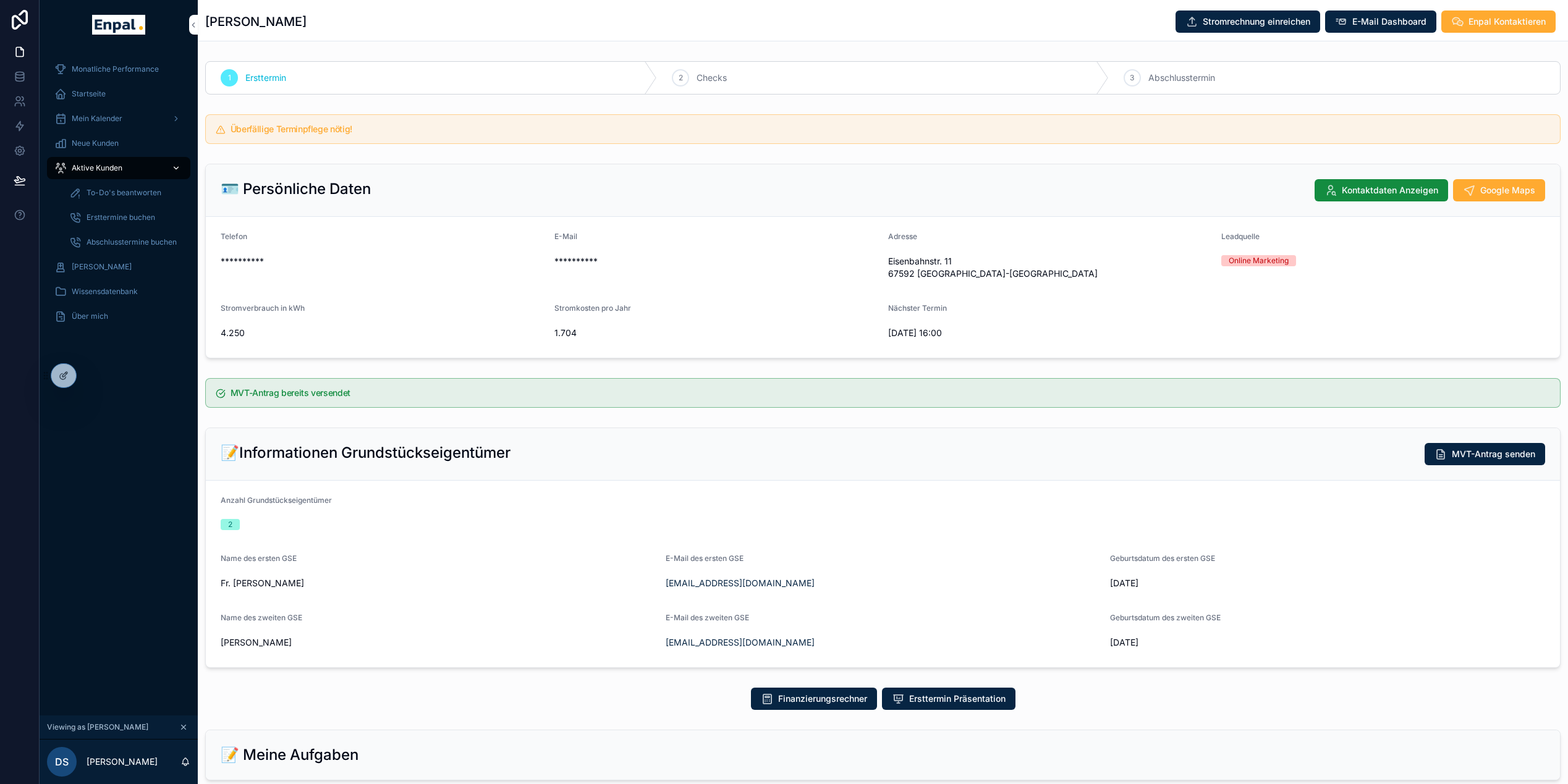
click at [91, 174] on div "Aktive Kunden" at bounding box center [119, 168] width 129 height 20
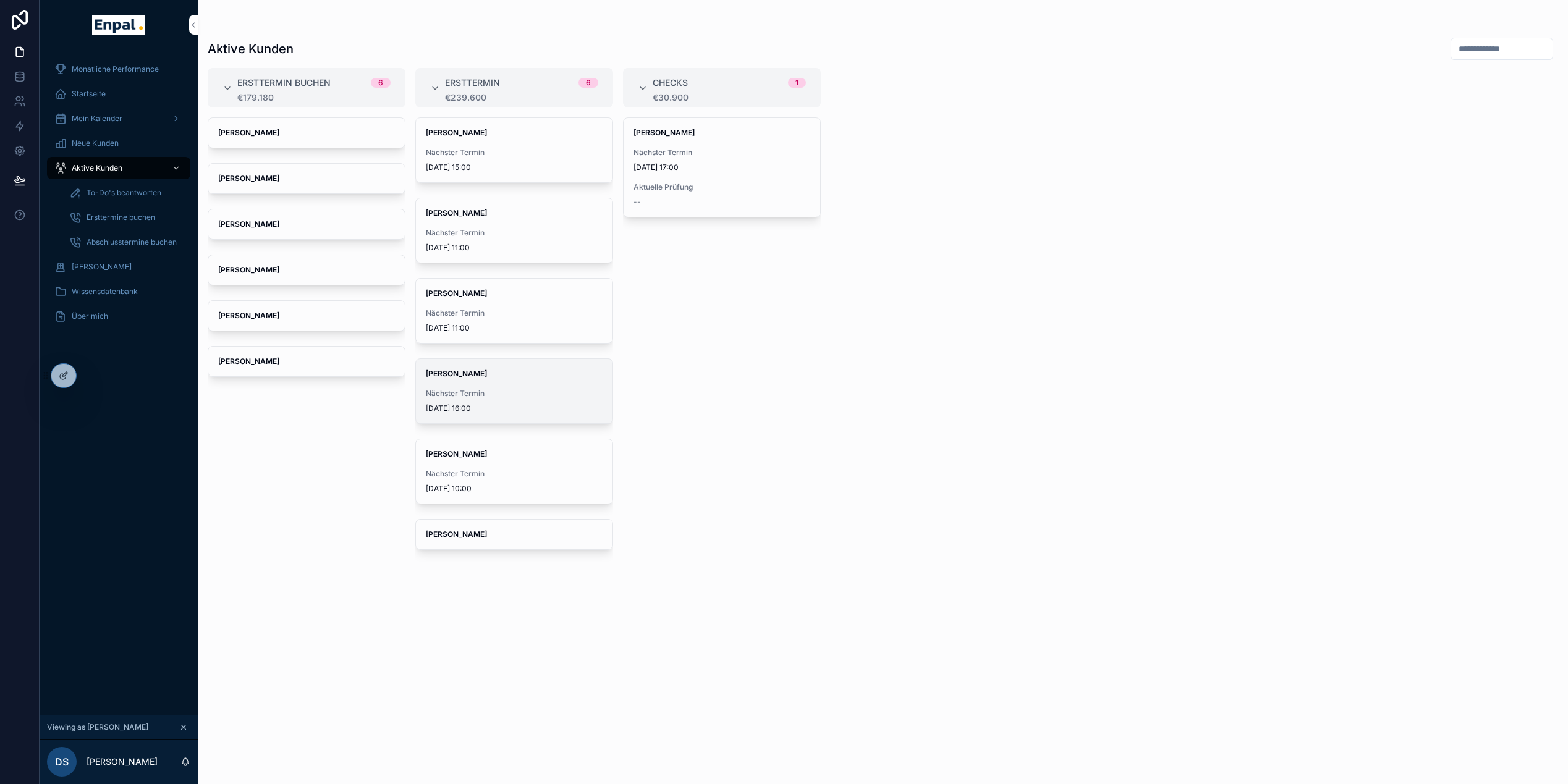
click at [481, 379] on div "Susann John Nächster Termin 24.9.2025 16:00" at bounding box center [514, 391] width 196 height 64
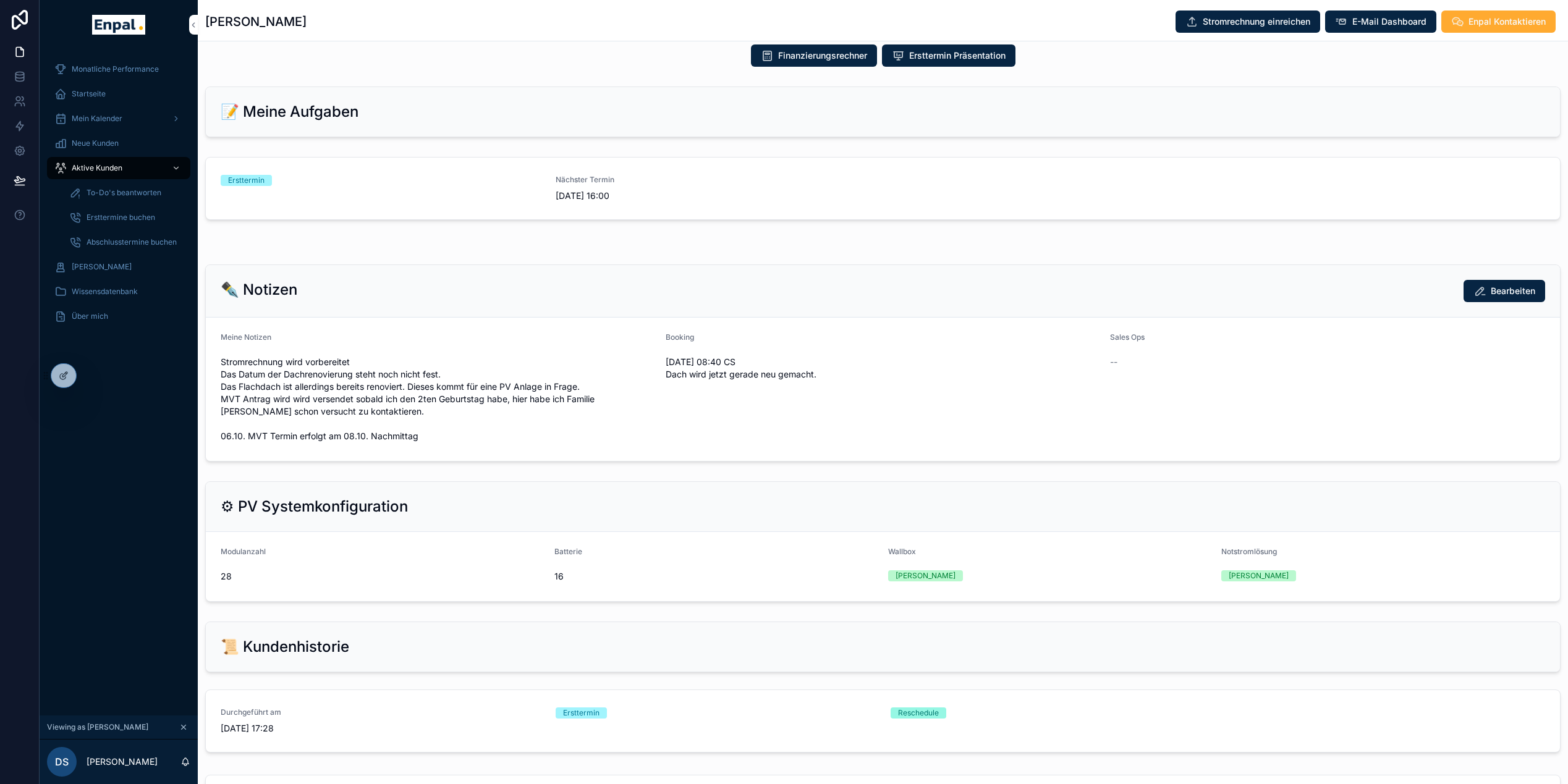
scroll to position [640, 0]
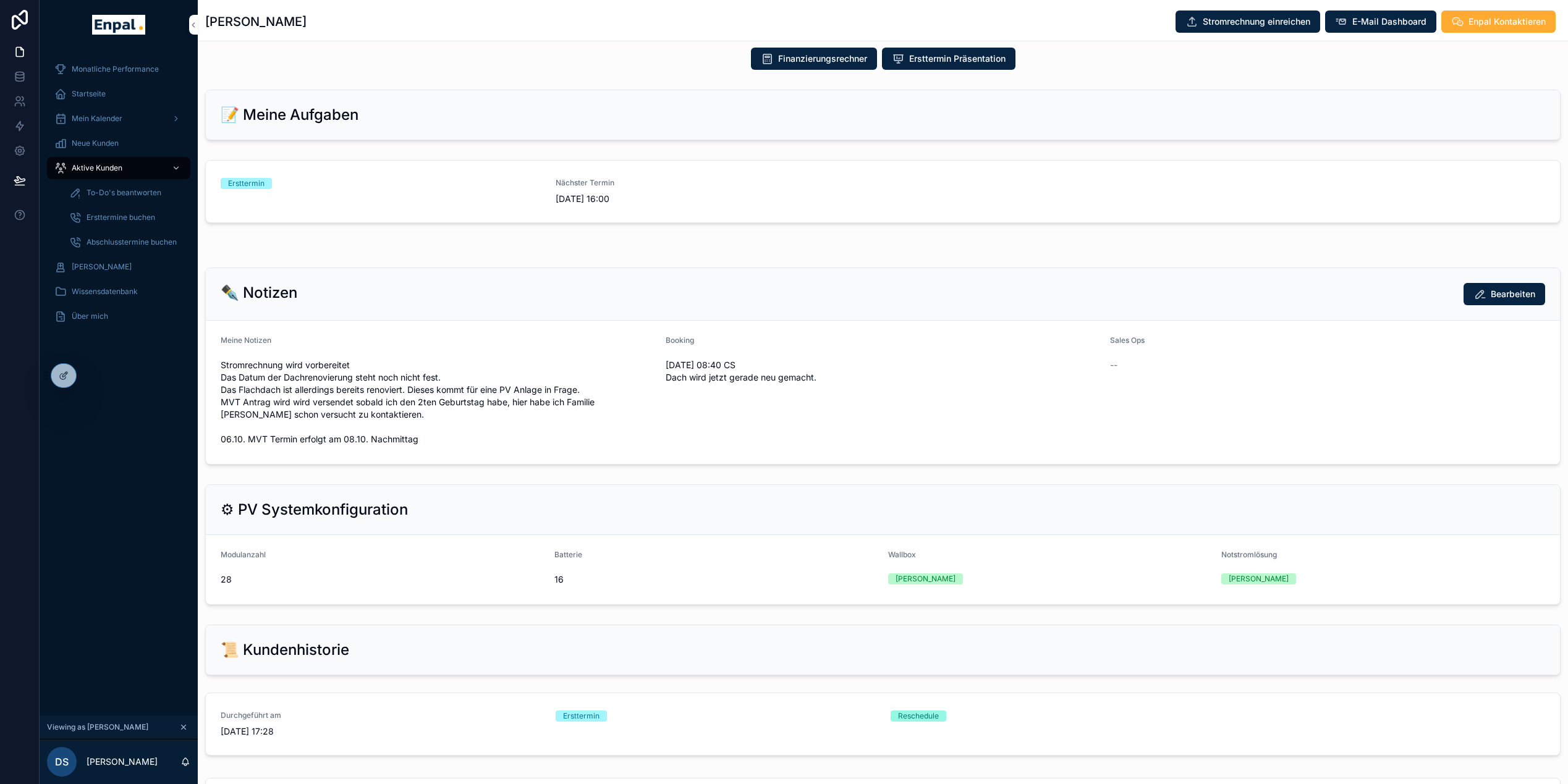
click at [278, 187] on div "Ersttermin" at bounding box center [380, 183] width 320 height 11
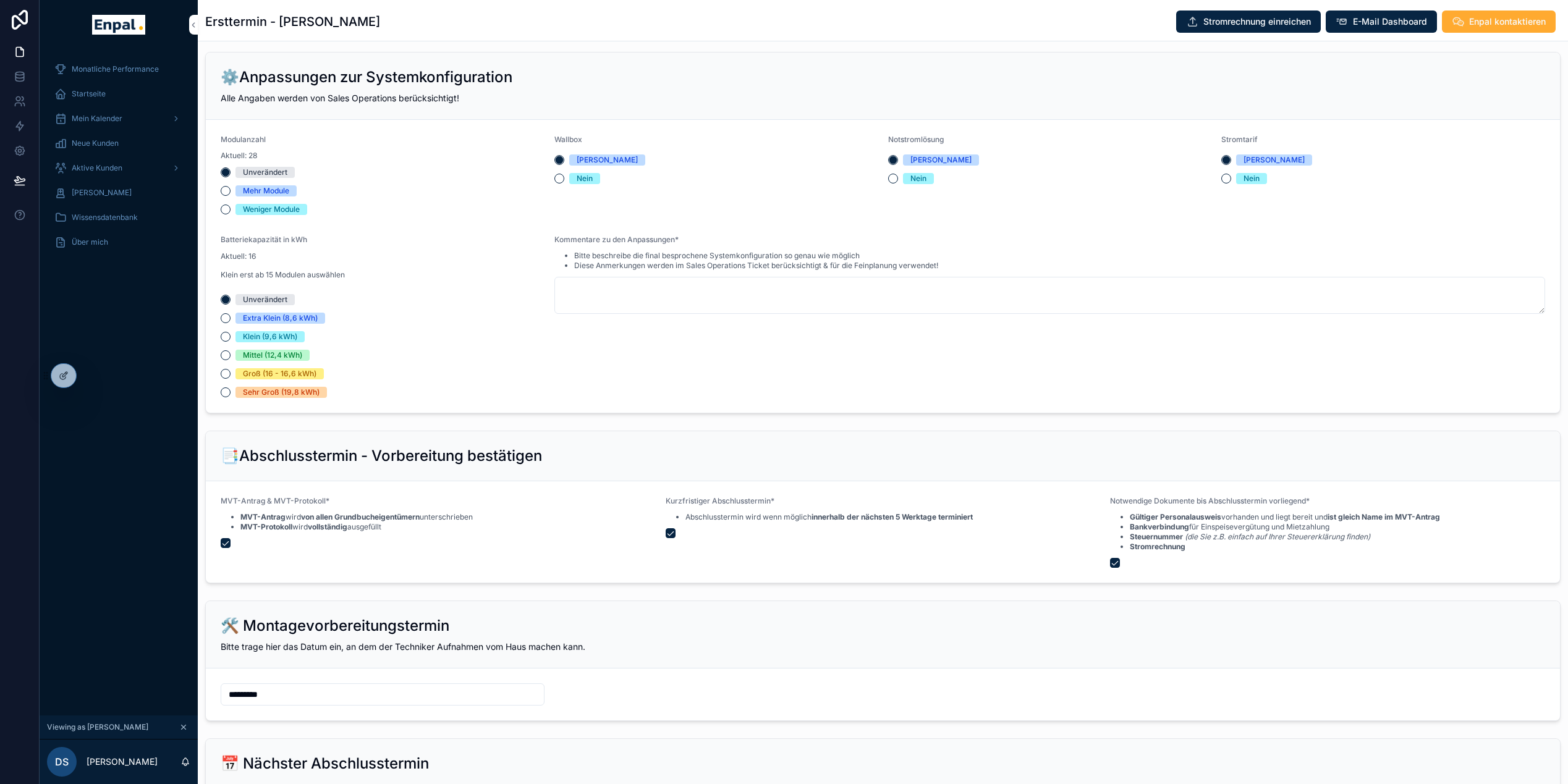
scroll to position [1270, 0]
click at [840, 287] on textarea "scrollable content" at bounding box center [1049, 295] width 990 height 37
click at [754, 305] on textarea "scrollable content" at bounding box center [1049, 295] width 990 height 37
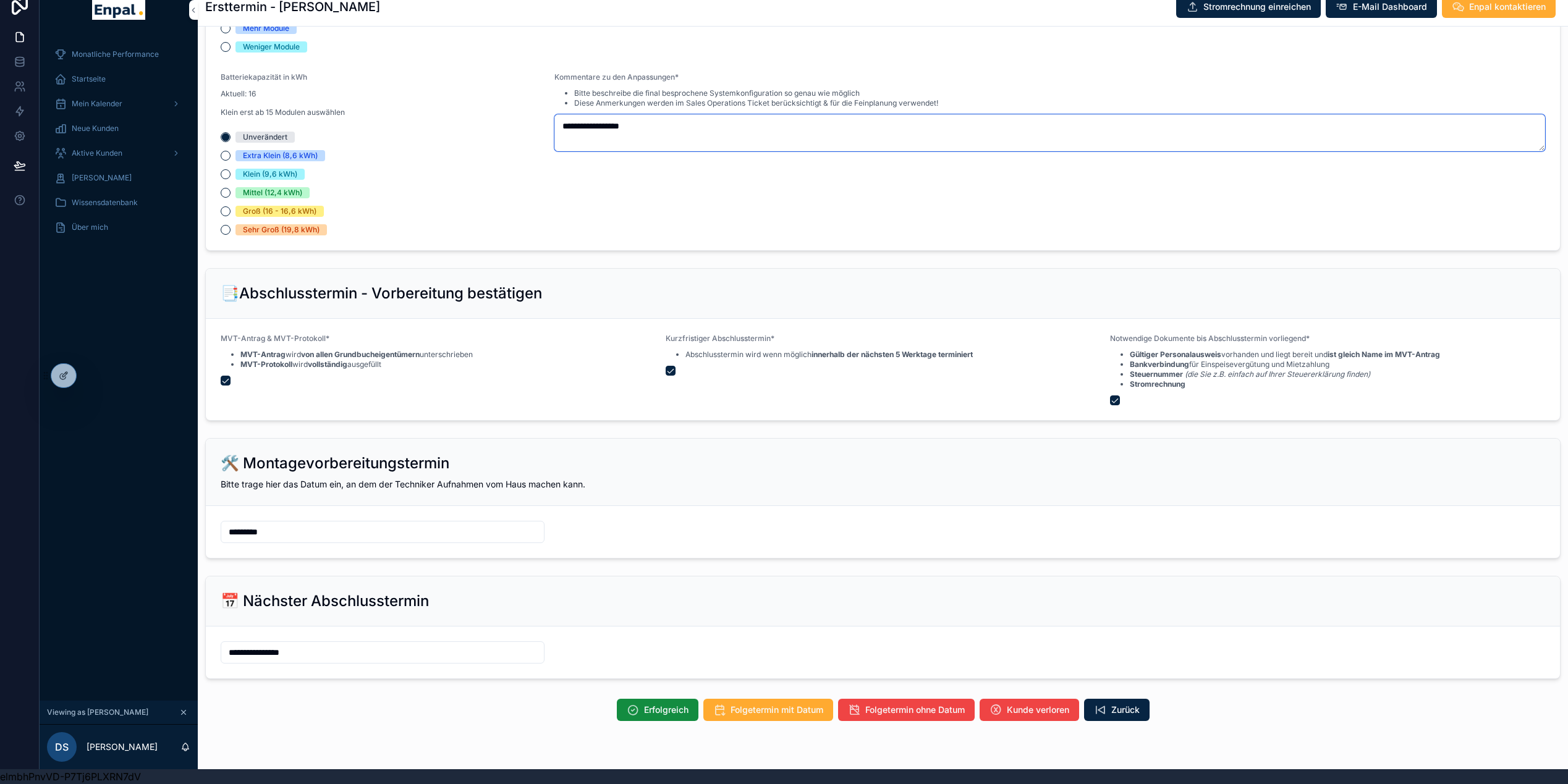
scroll to position [1443, 0]
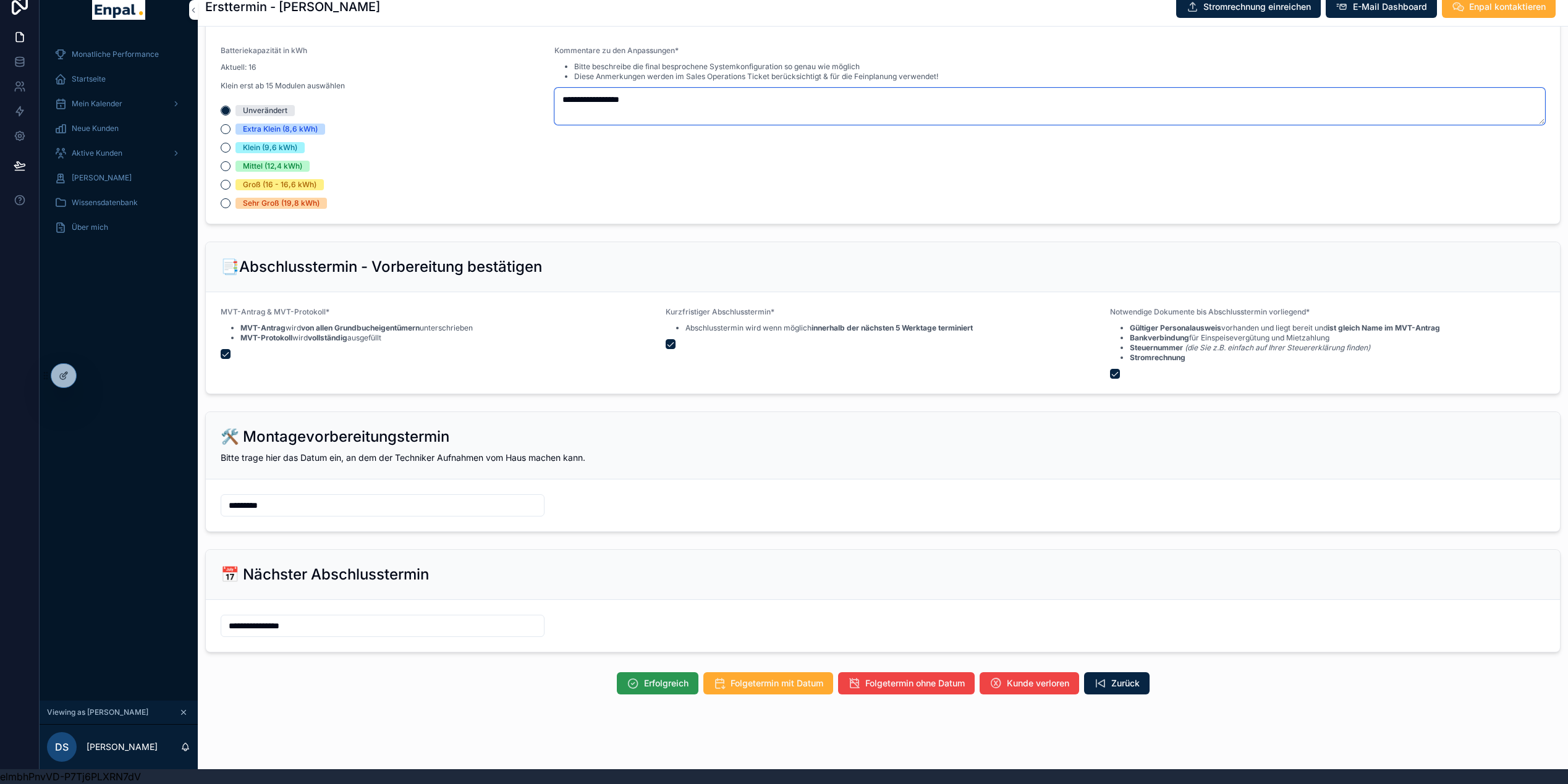
type textarea "**********"
click at [646, 677] on span "Erfolgreich" at bounding box center [665, 682] width 45 height 12
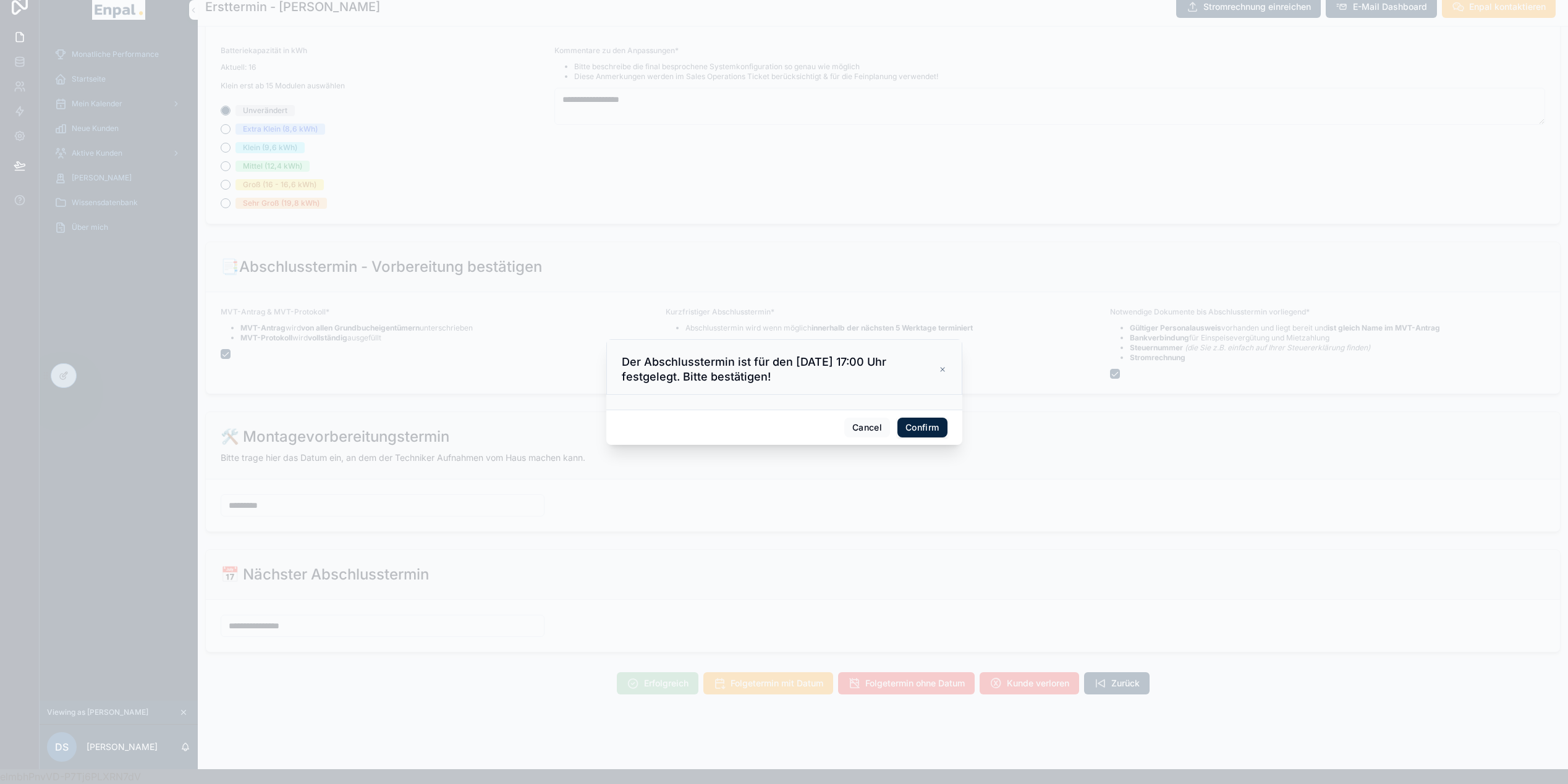
click at [930, 437] on button "Confirm" at bounding box center [921, 427] width 50 height 20
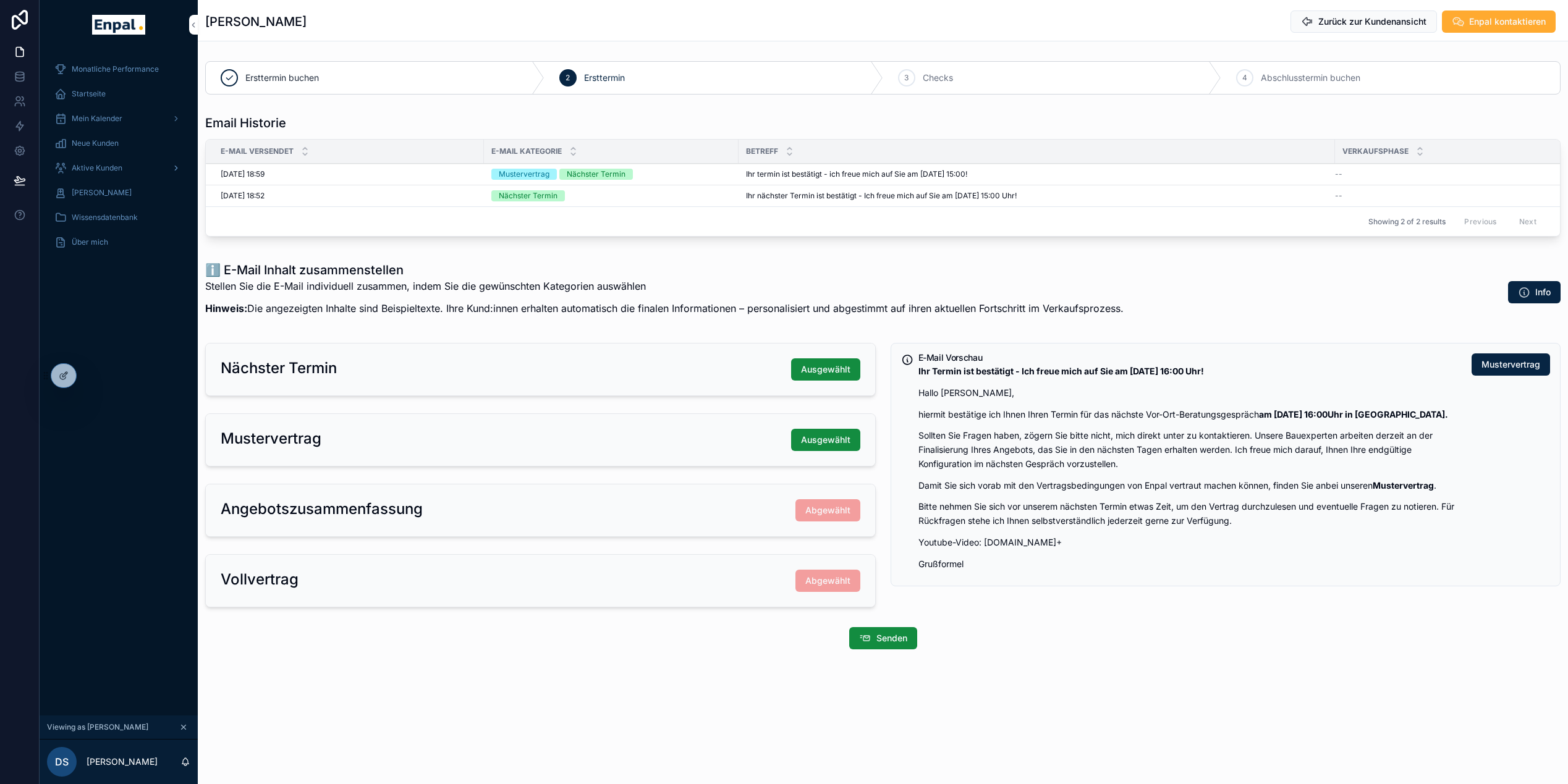
click at [103, 164] on span "Aktive Kunden" at bounding box center [97, 168] width 51 height 10
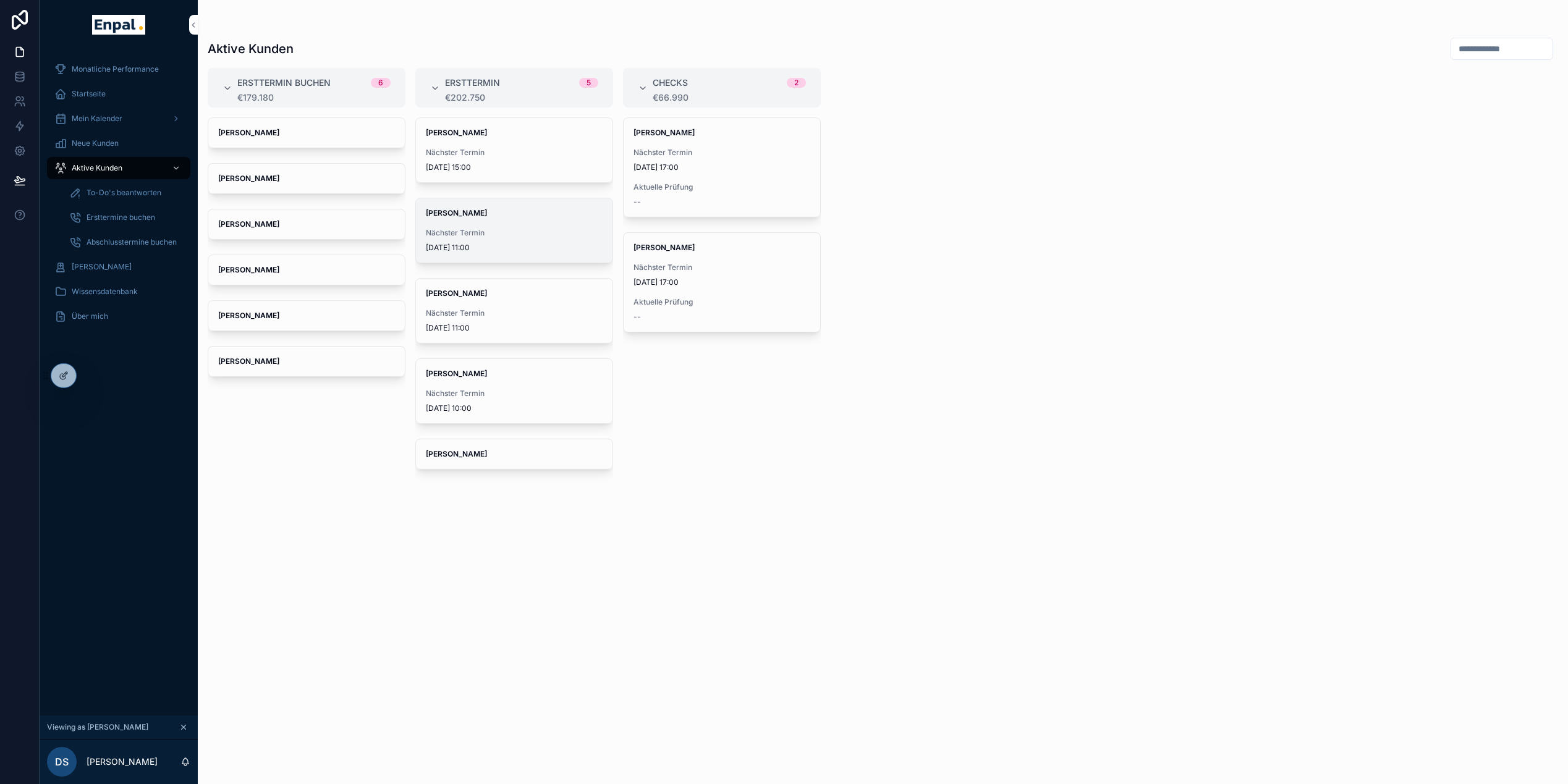
click at [485, 223] on div "Thomas Feldsieper Nächster Termin 7.10.2025 11:00" at bounding box center [514, 230] width 196 height 64
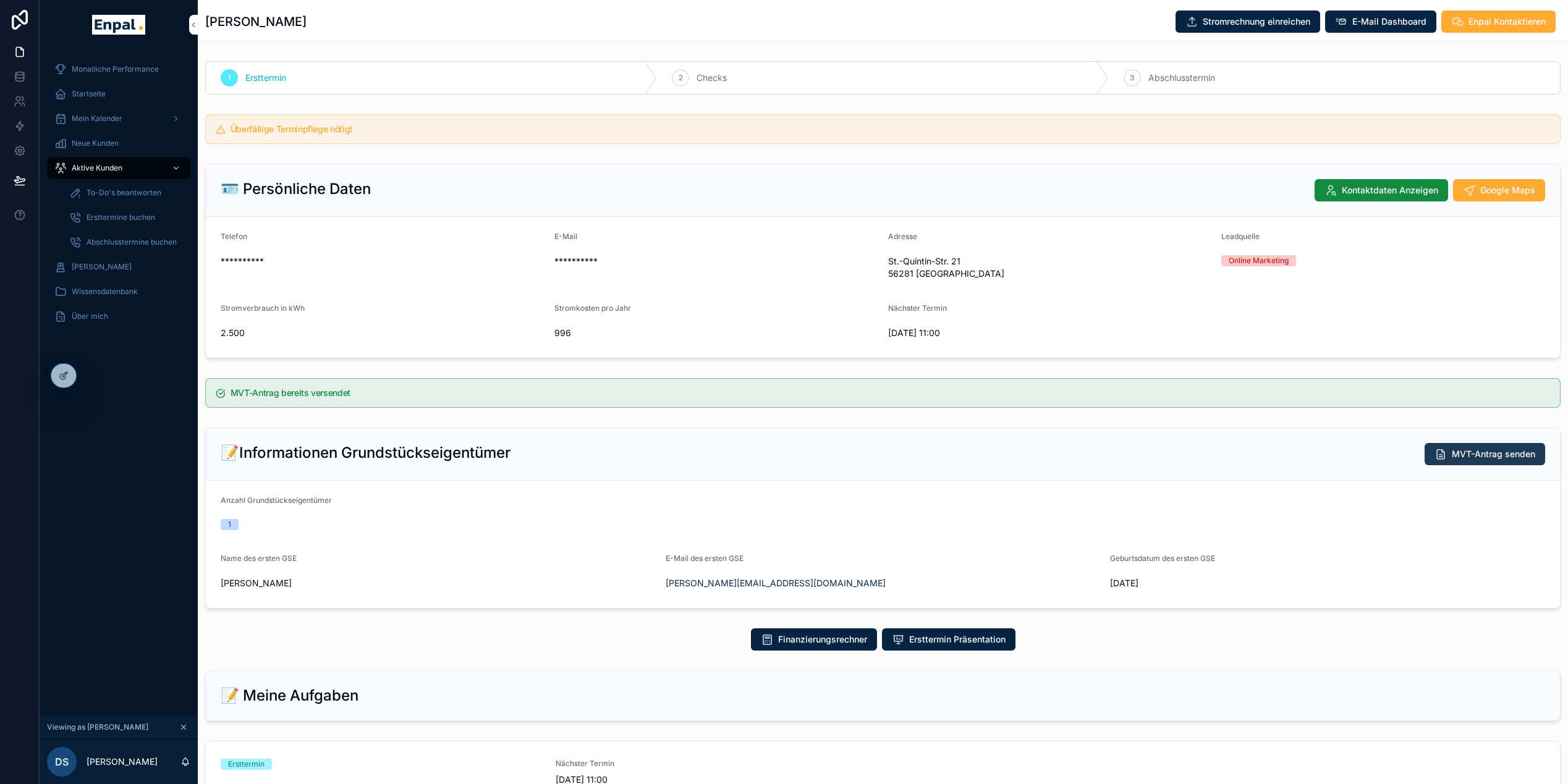
click at [1485, 454] on span "MVT-Antrag senden" at bounding box center [1493, 453] width 83 height 12
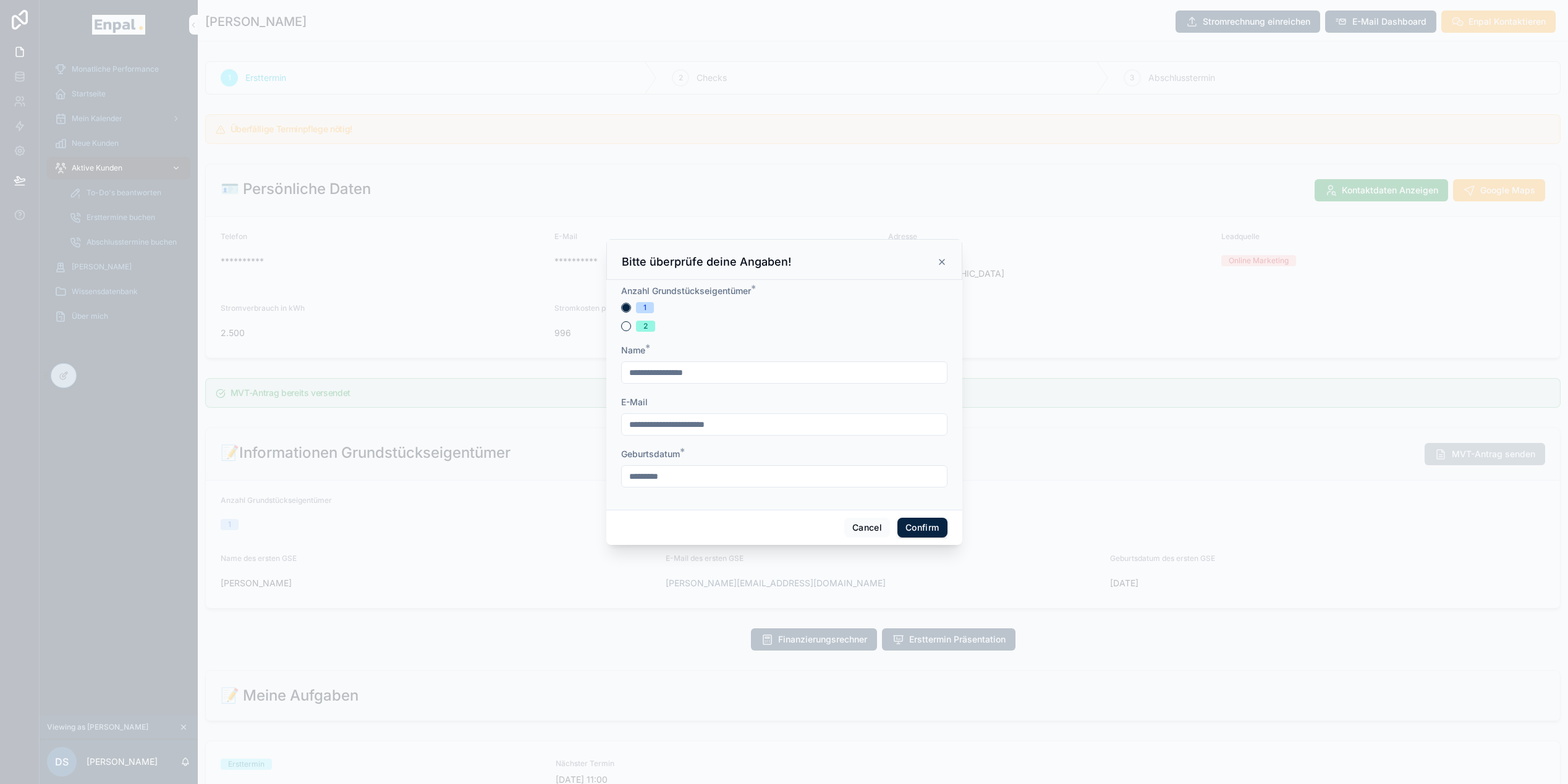
click at [720, 378] on input "**********" at bounding box center [784, 372] width 325 height 17
click at [741, 433] on input "**********" at bounding box center [784, 424] width 325 height 17
click at [672, 480] on input "*********" at bounding box center [784, 475] width 325 height 17
click at [903, 458] on div "Geburtsdatum *" at bounding box center [784, 453] width 327 height 12
click at [916, 526] on button "Confirm" at bounding box center [921, 528] width 50 height 20
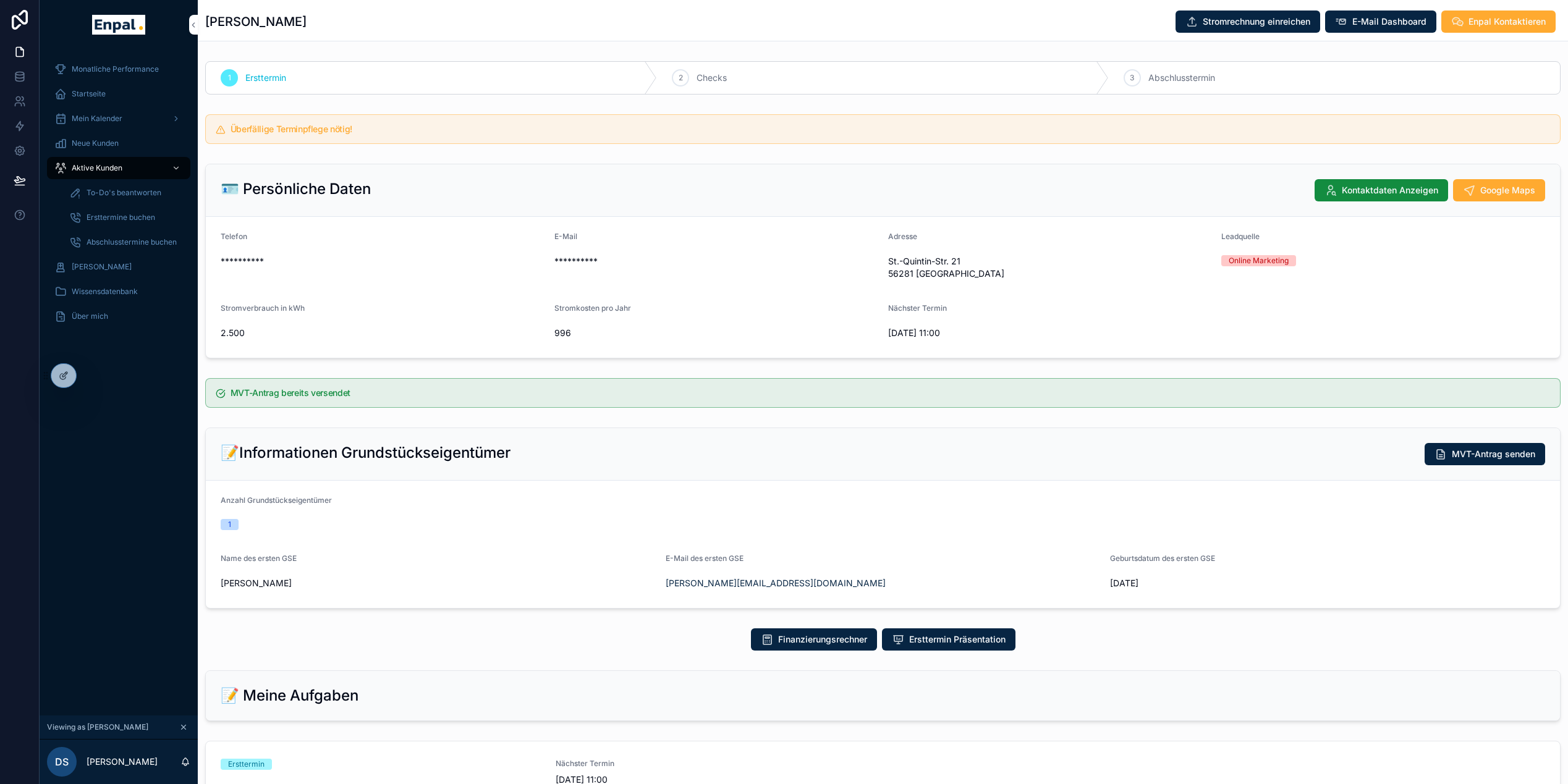
scroll to position [0, 9]
click at [1522, 458] on span "MVT-Antrag senden" at bounding box center [1493, 453] width 83 height 12
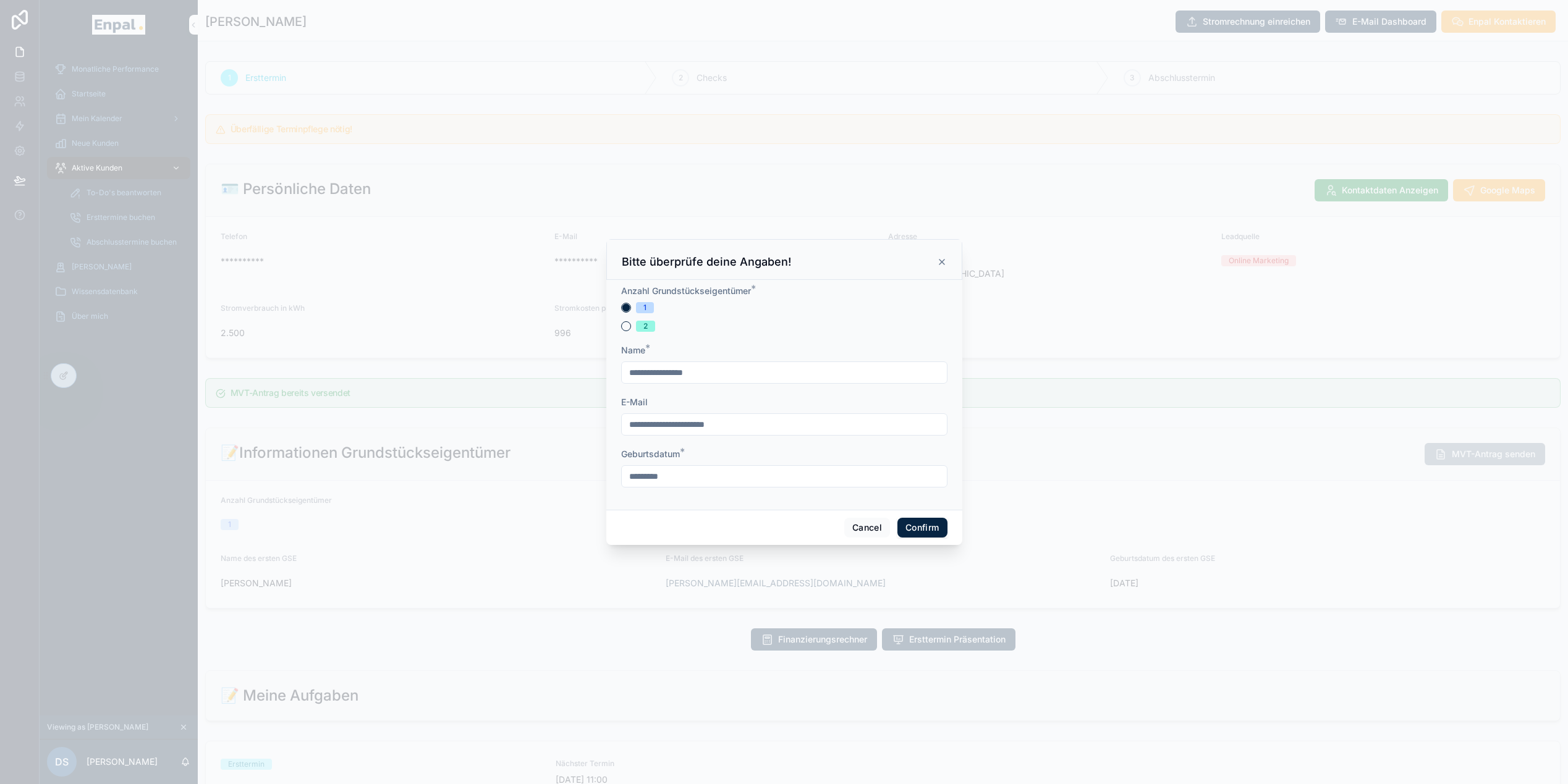
click at [914, 531] on button "Confirm" at bounding box center [921, 528] width 50 height 20
